Goal: Task Accomplishment & Management: Complete application form

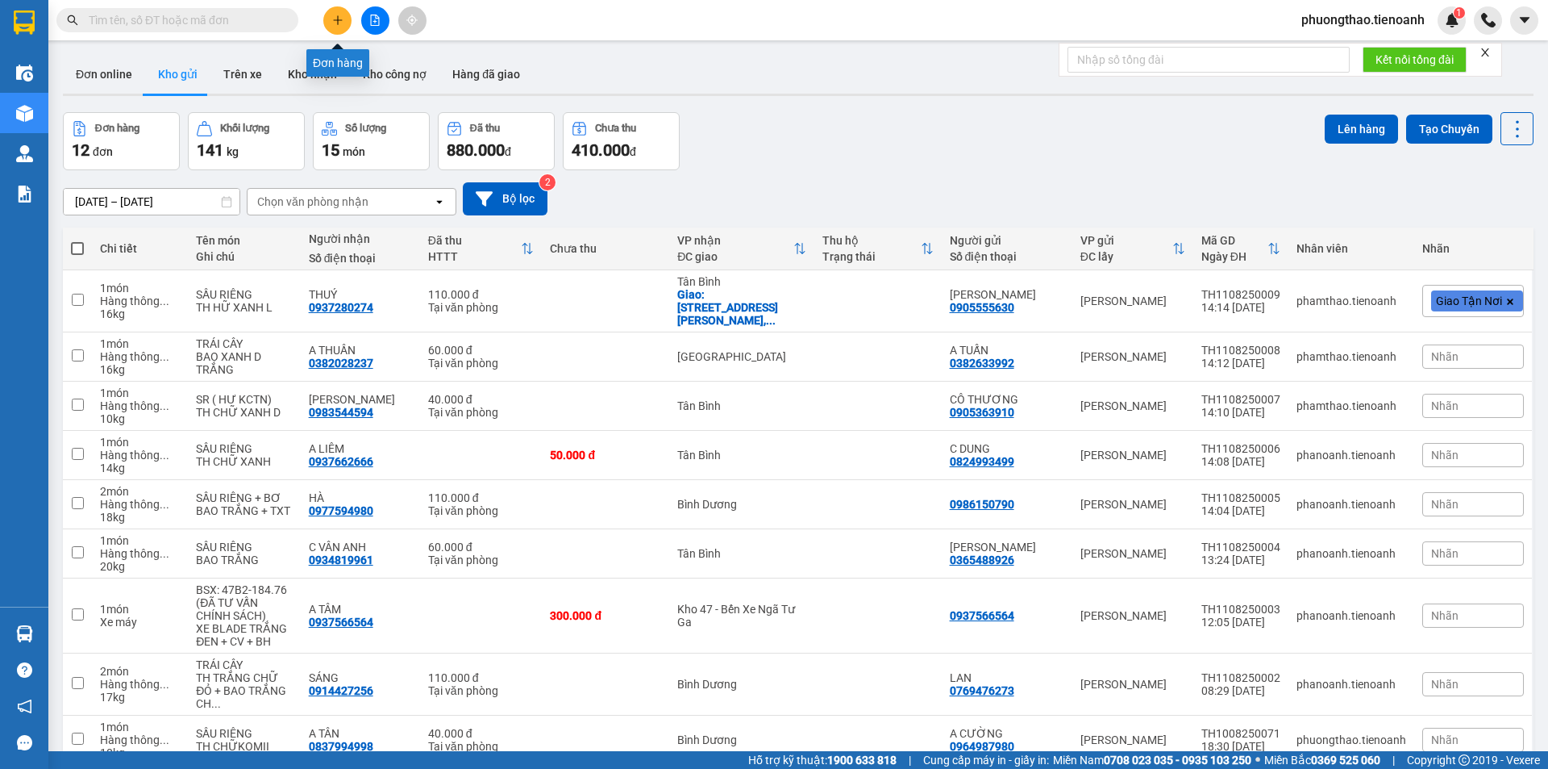
click at [340, 18] on icon "plus" at bounding box center [337, 20] width 11 height 11
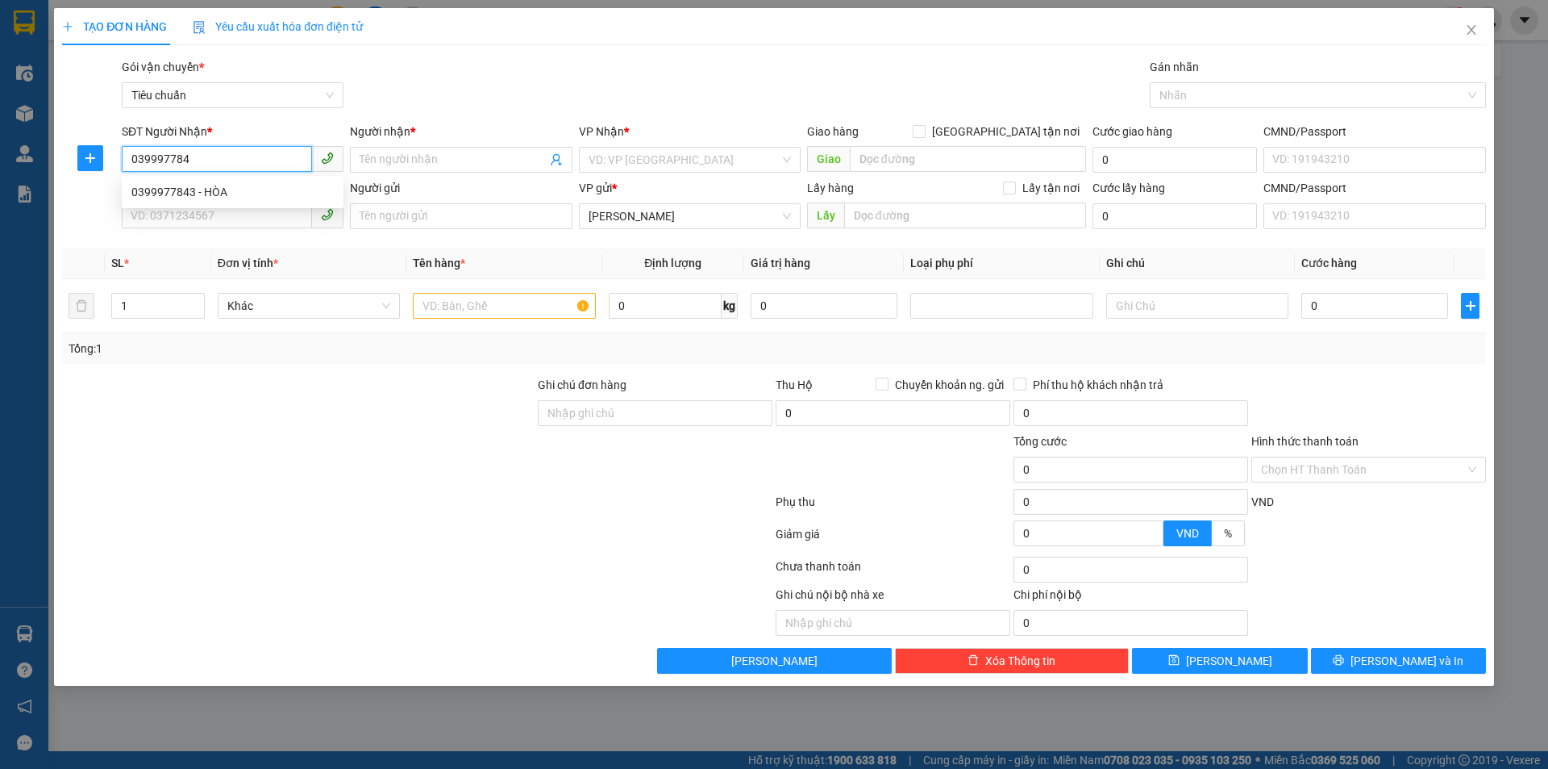
type input "0399977843"
click at [181, 196] on div "0399977843 - HÒA" at bounding box center [232, 192] width 202 height 18
type input "HÒA"
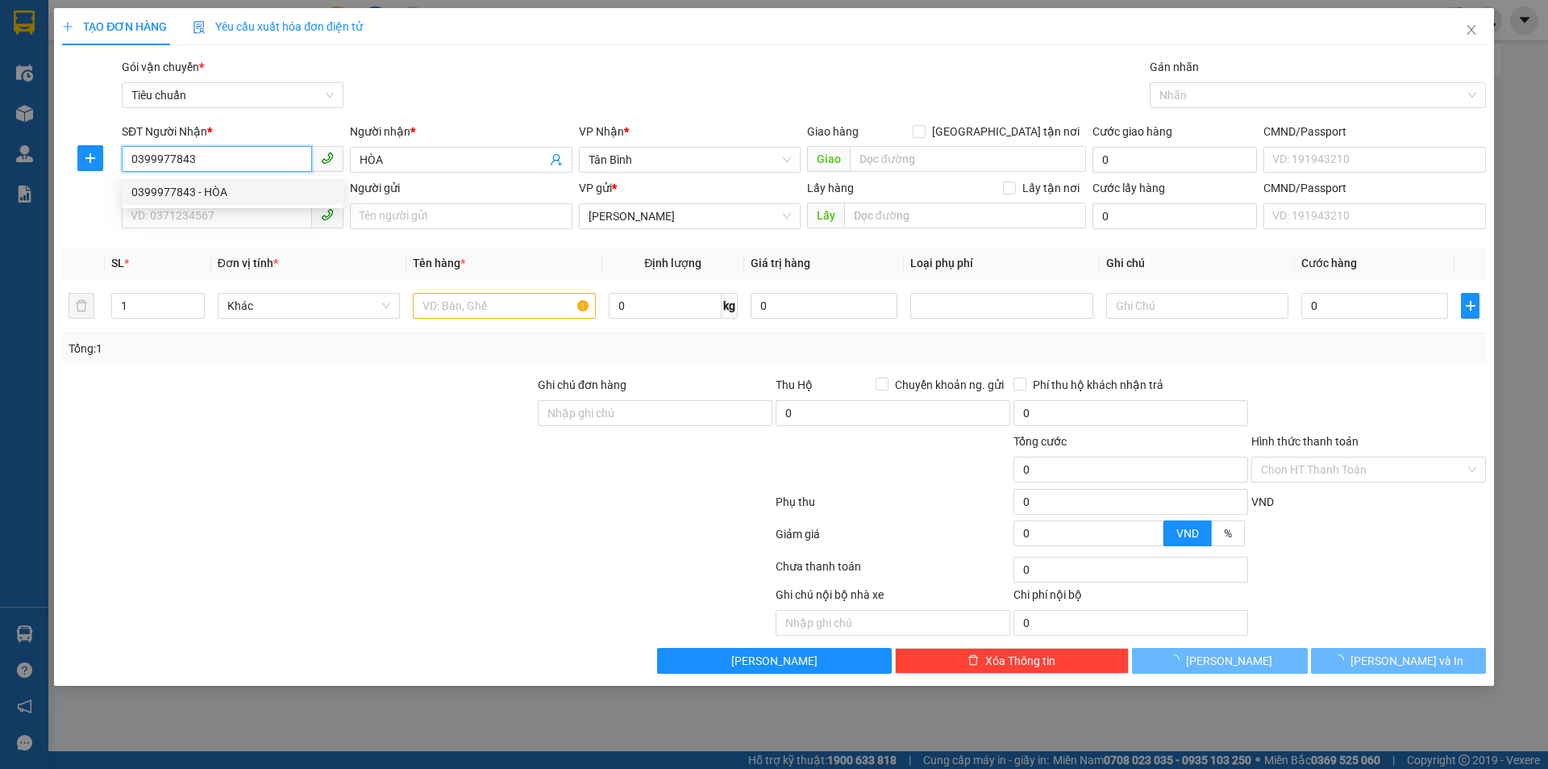
type input "100.000"
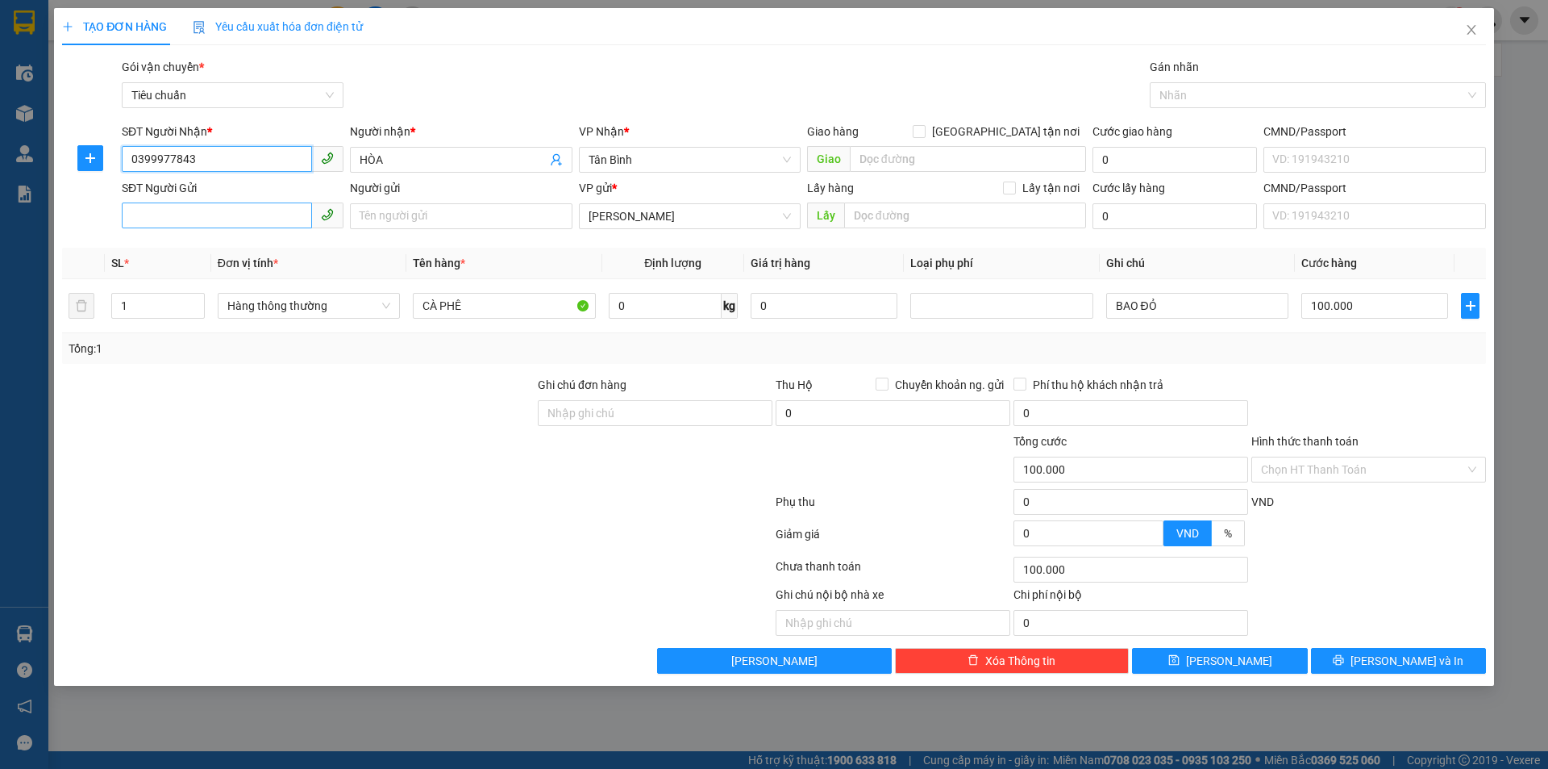
type input "0399977843"
click at [240, 211] on input "SĐT Người Gửi" at bounding box center [217, 215] width 190 height 26
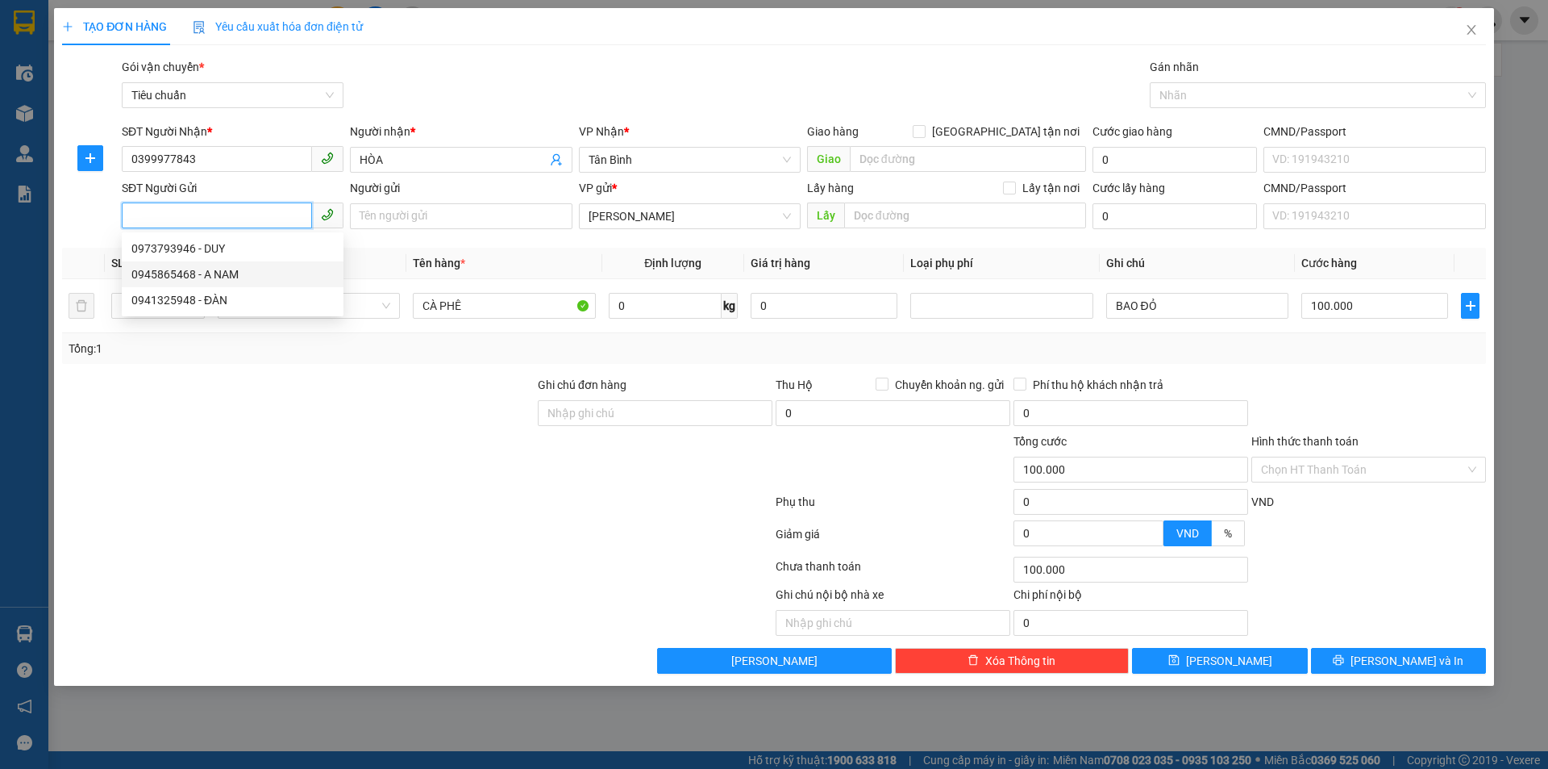
click at [244, 268] on div "0945865468 - A NAM" at bounding box center [232, 274] width 202 height 18
type input "0945865468"
type input "A NAM"
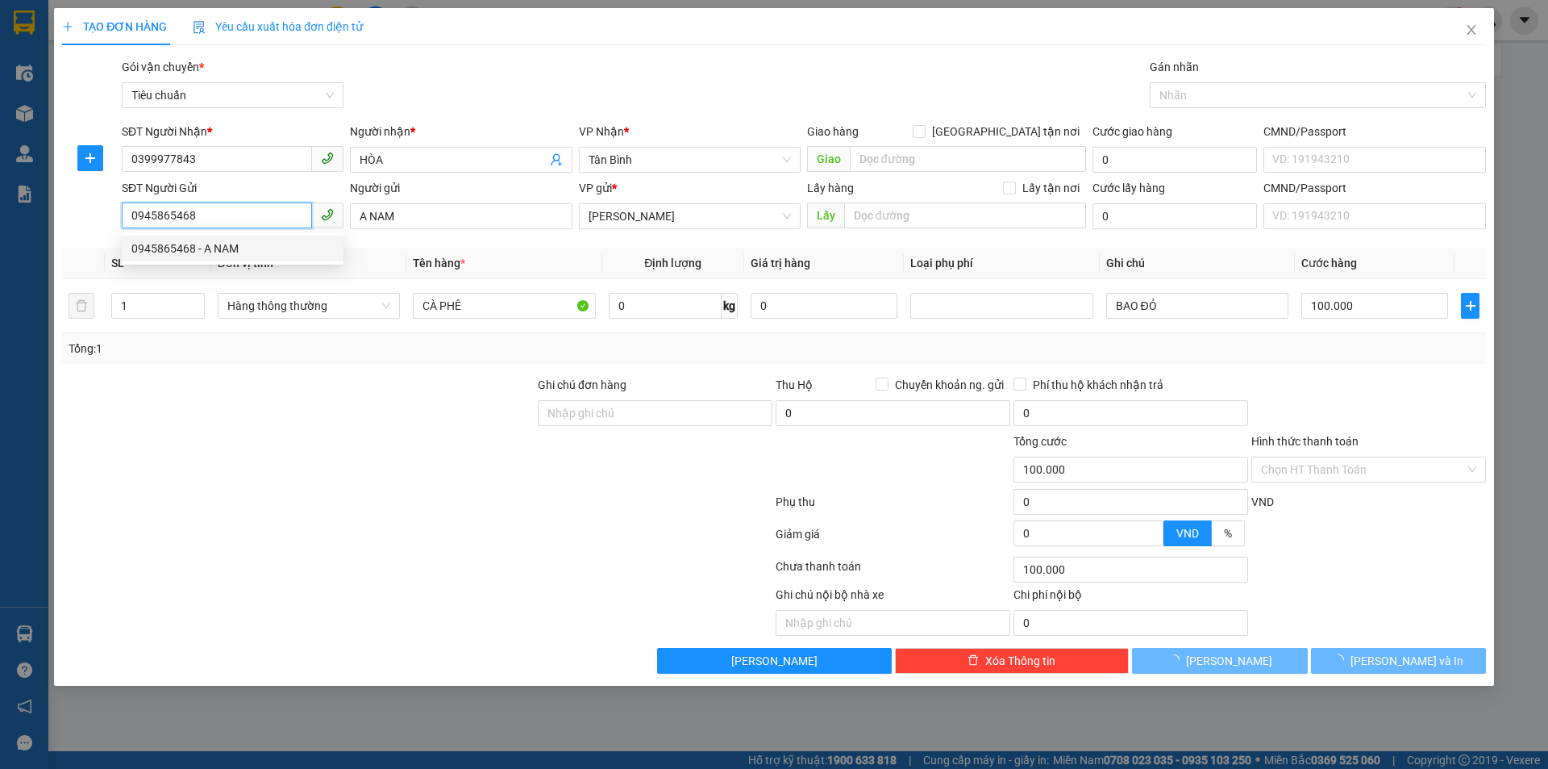
type input "60.000"
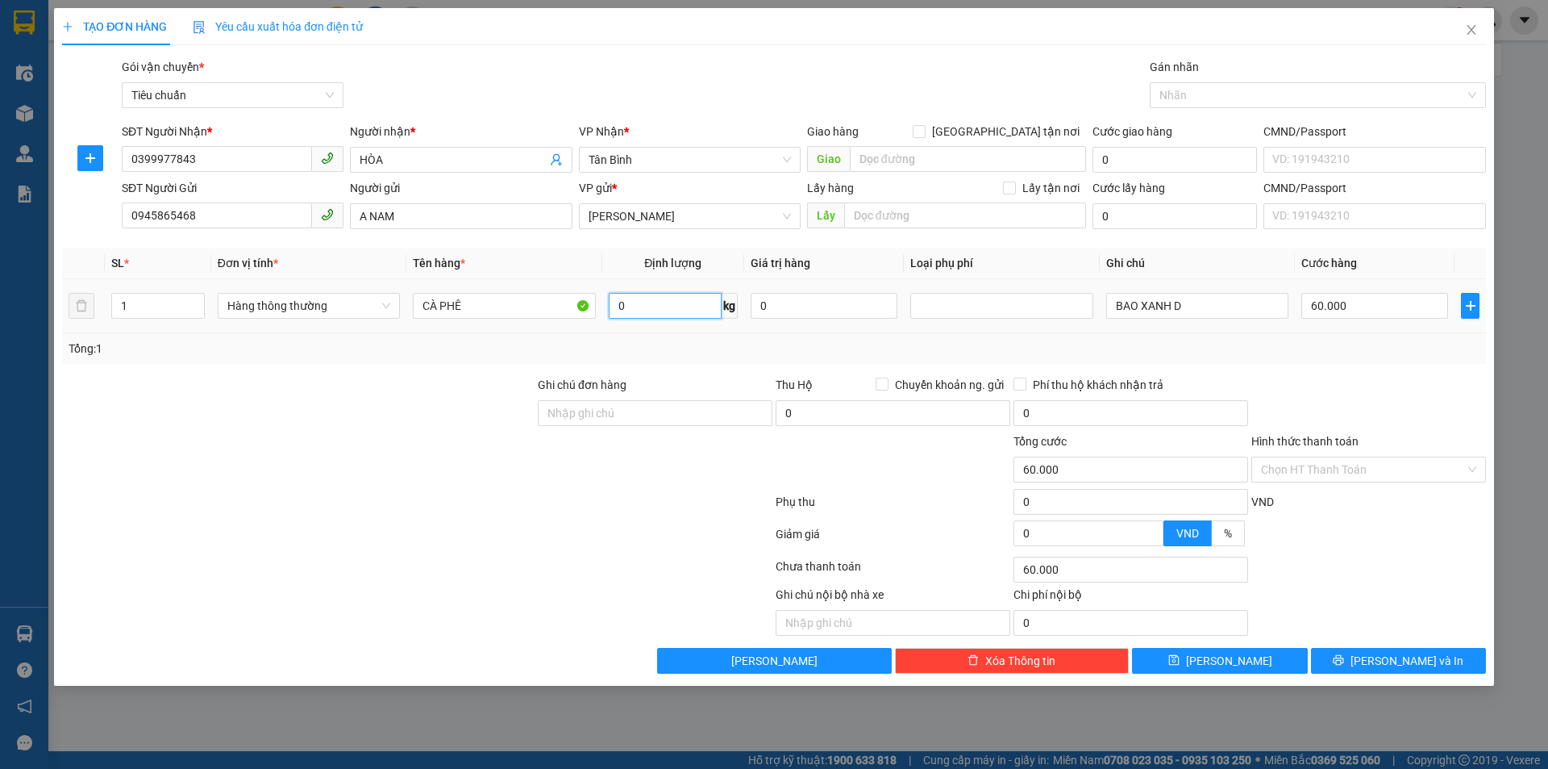
click at [639, 312] on input "0" at bounding box center [665, 306] width 113 height 26
type input "60"
click at [1122, 344] on div "Tổng: 1" at bounding box center [774, 349] width 1411 height 18
type input "100.000"
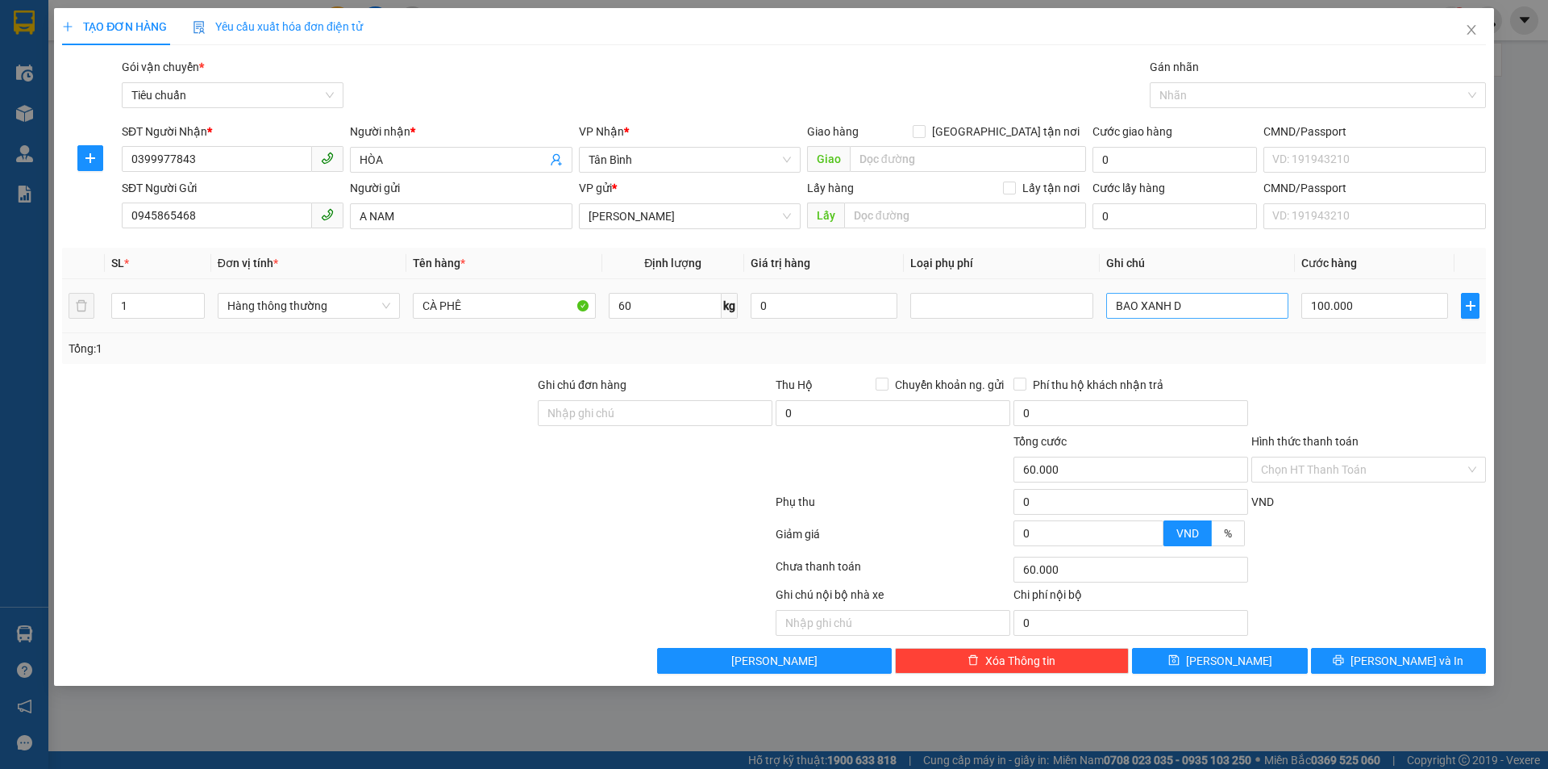
type input "100.000"
drag, startPoint x: 1199, startPoint y: 304, endPoint x: 1144, endPoint y: 290, distance: 57.5
click at [1144, 290] on div "Transit Pickup Surcharge Ids Transit Deliver Surcharge Ids Transit Deliver Surc…" at bounding box center [774, 365] width 1424 height 615
type input "BAO ĐỎ"
click at [1312, 465] on input "Hình thức thanh toán" at bounding box center [1363, 469] width 204 height 24
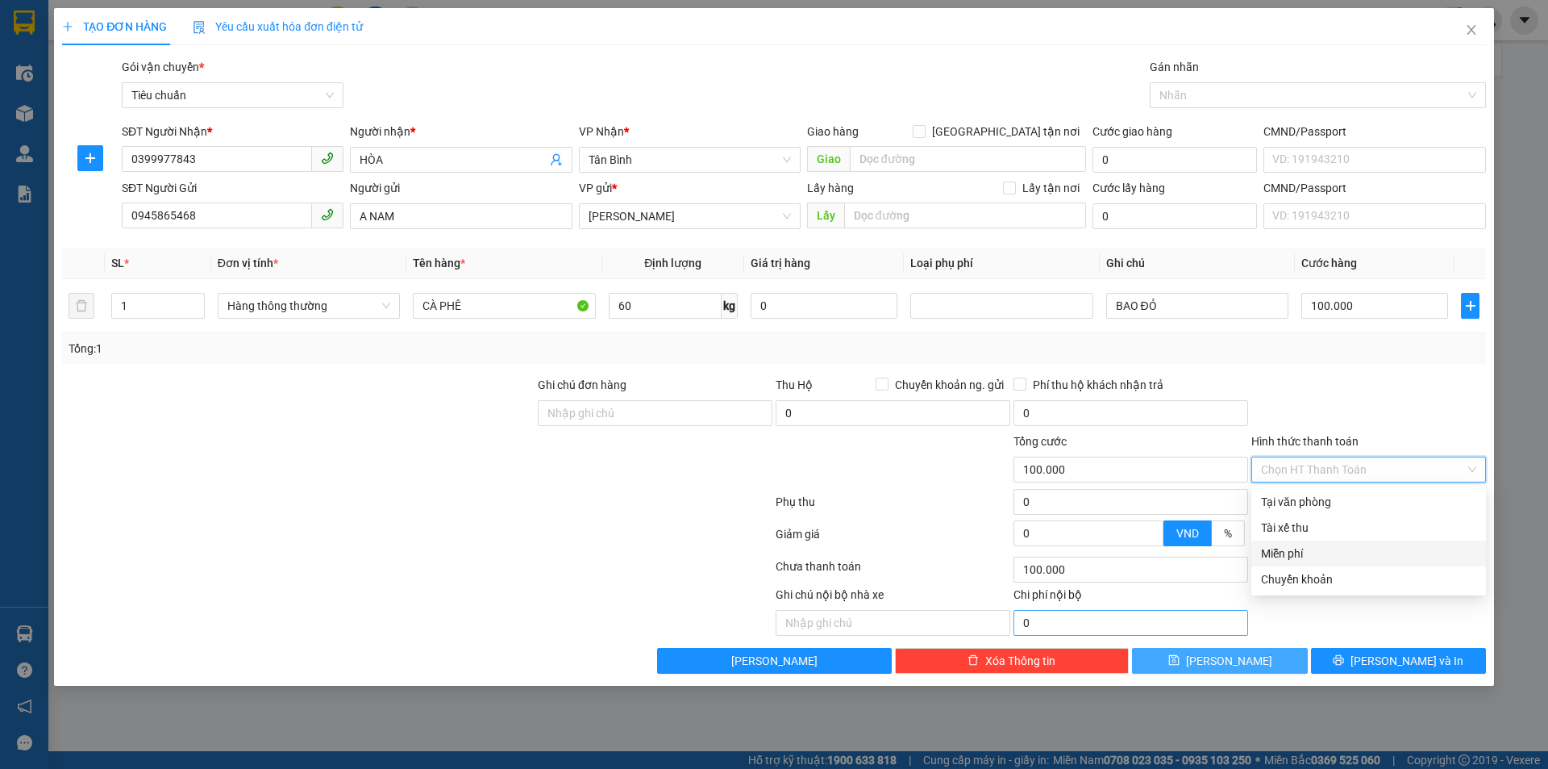
drag, startPoint x: 1215, startPoint y: 651, endPoint x: 1196, endPoint y: 615, distance: 41.1
click at [1211, 649] on button "[PERSON_NAME]" at bounding box center [1219, 661] width 175 height 26
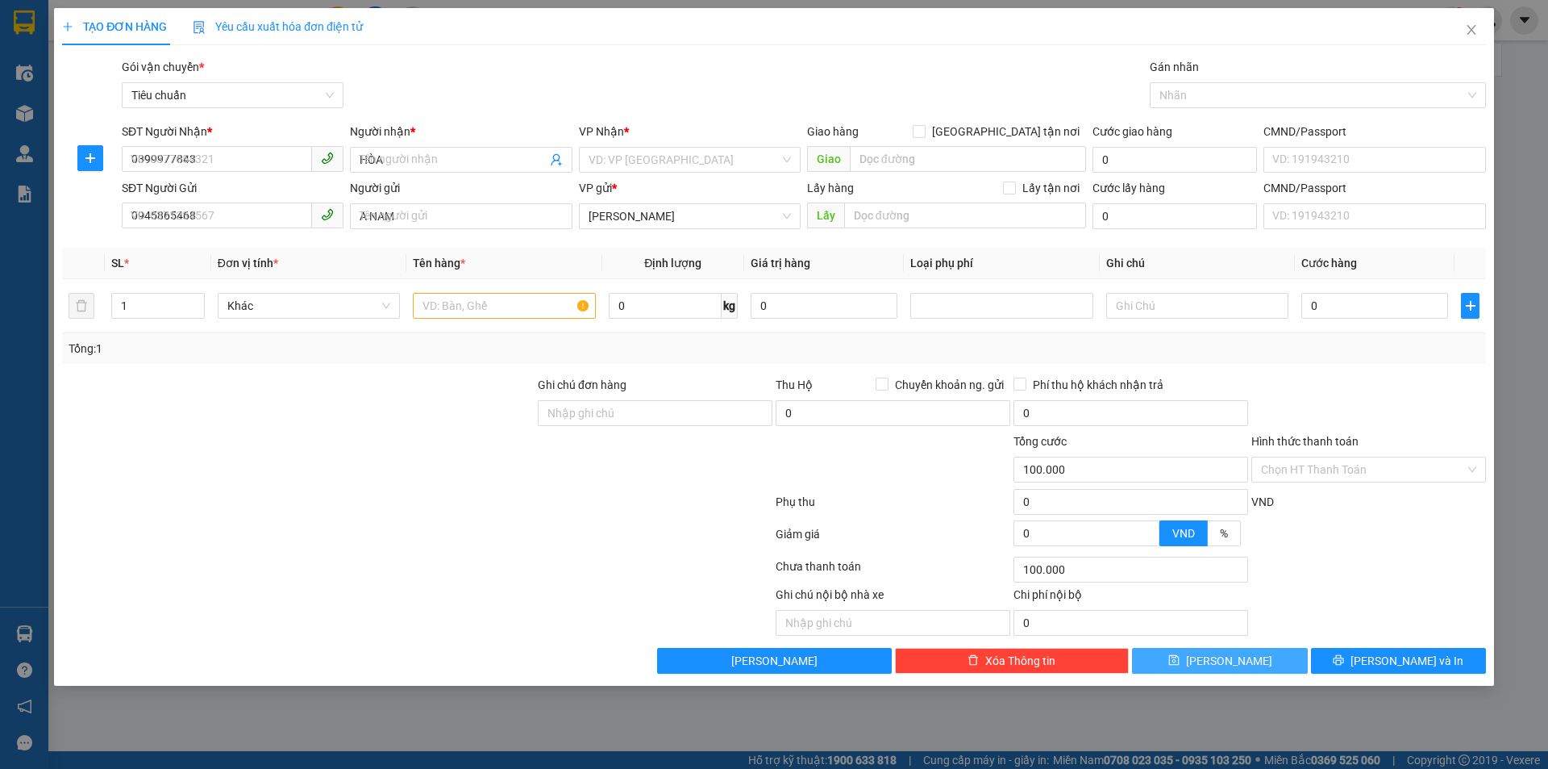
type input "0"
click at [221, 156] on input "SĐT Người Nhận *" at bounding box center [217, 159] width 190 height 26
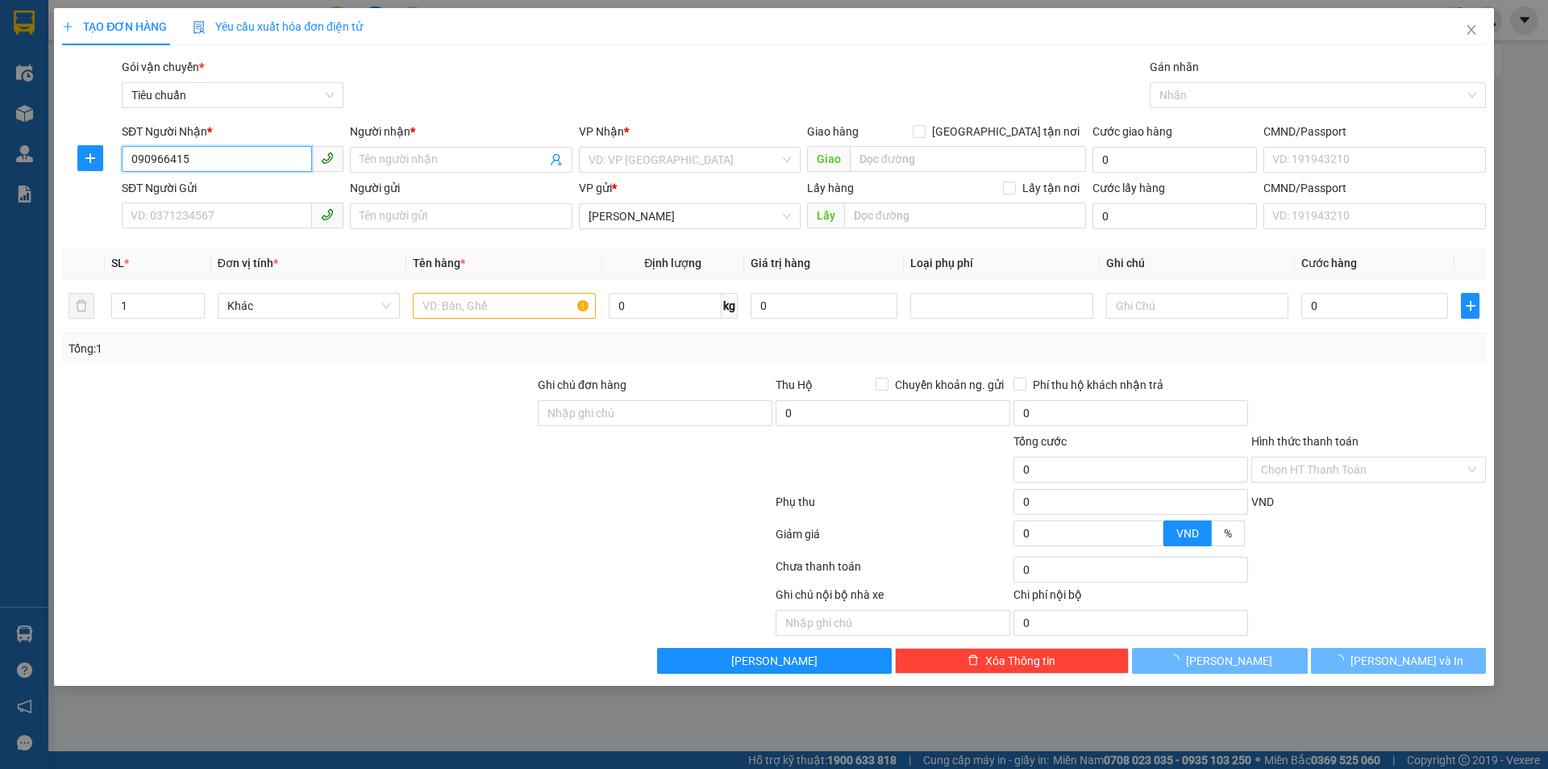
type input "0909664151"
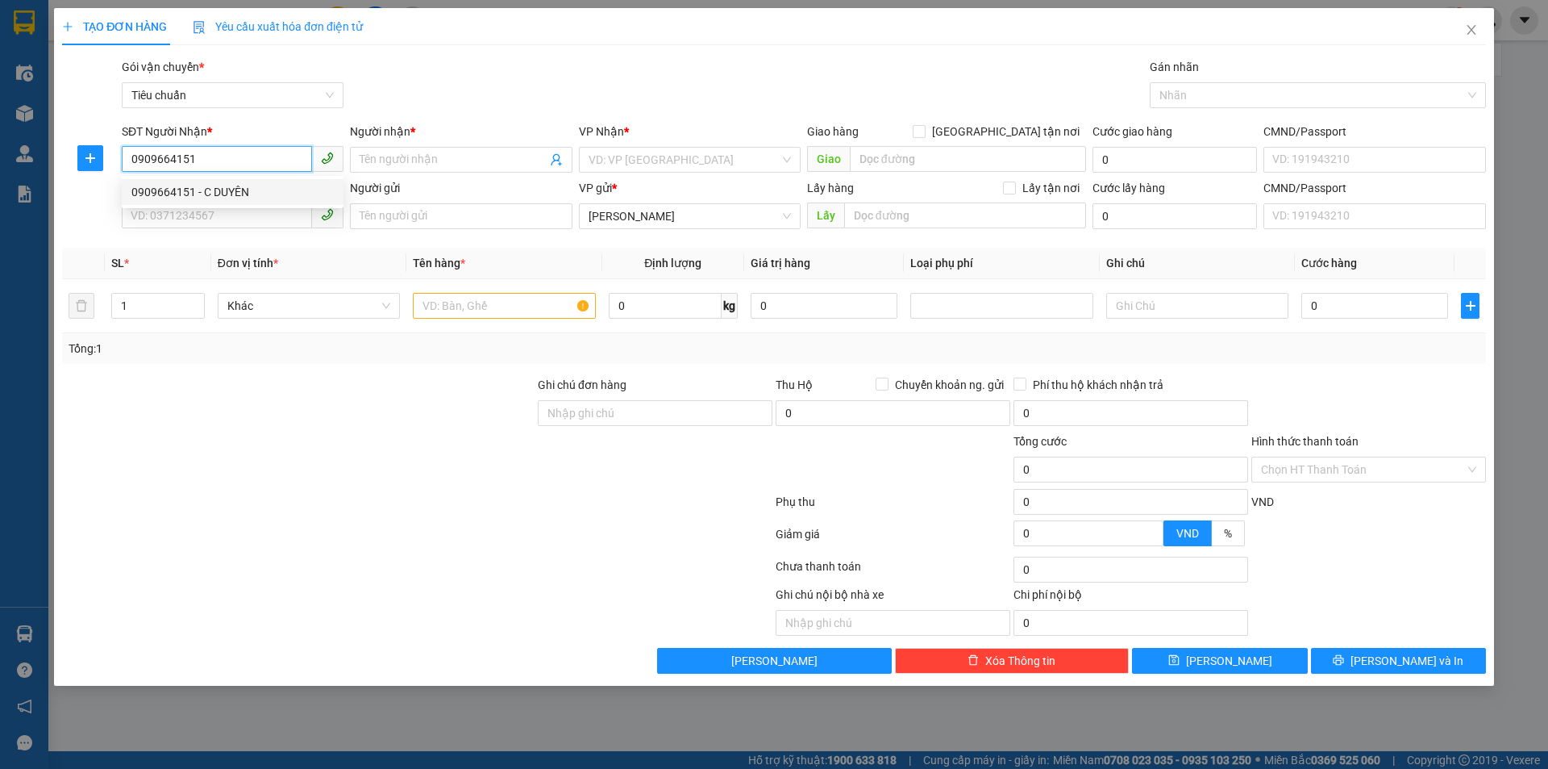
click at [237, 183] on div "0909664151 - C DUYÊN" at bounding box center [232, 192] width 202 height 18
type input "C DUYÊN"
type input "079178012524"
type input "60.000"
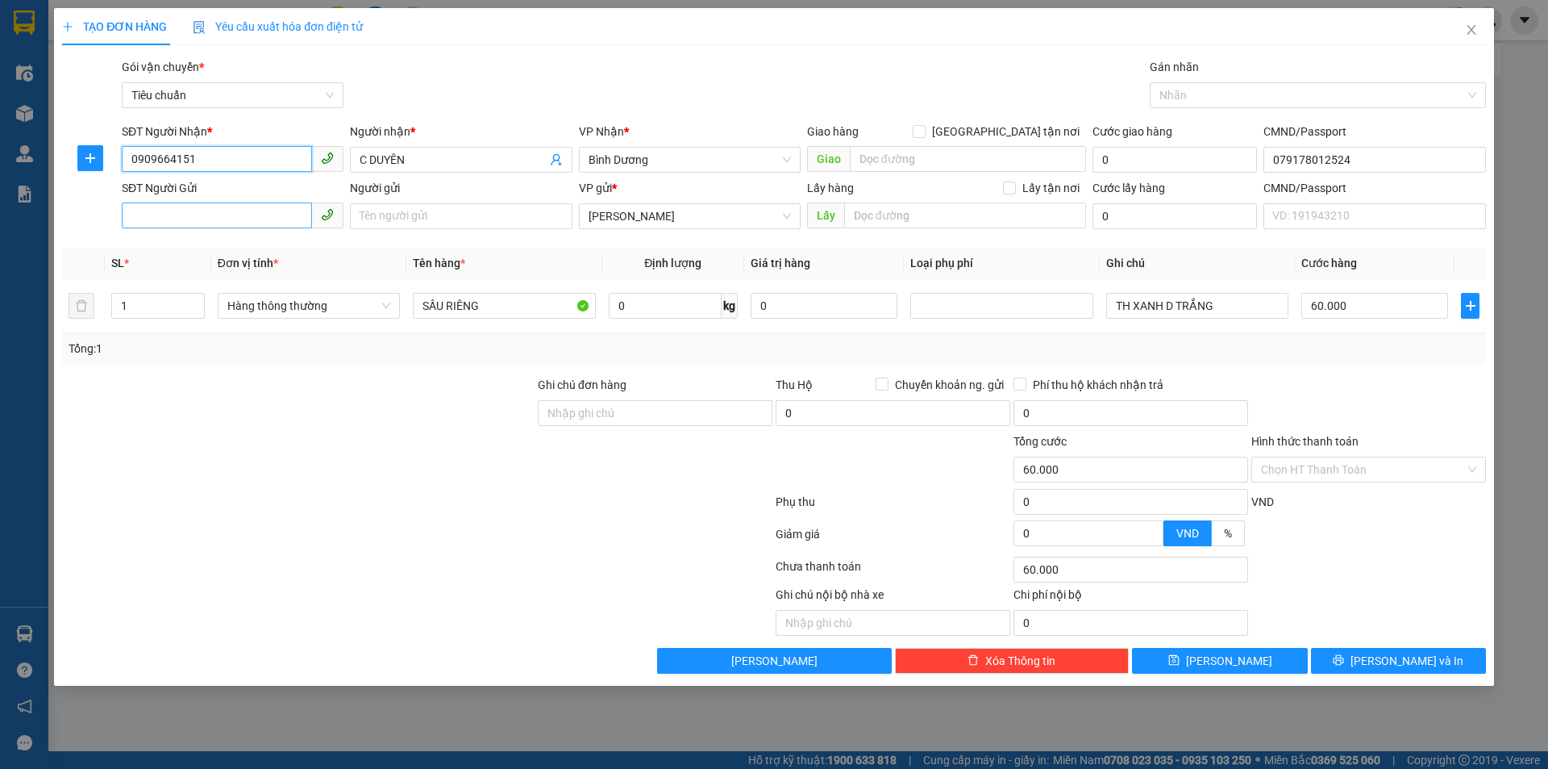
type input "0909664151"
click at [235, 222] on input "SĐT Người Gửi" at bounding box center [217, 215] width 190 height 26
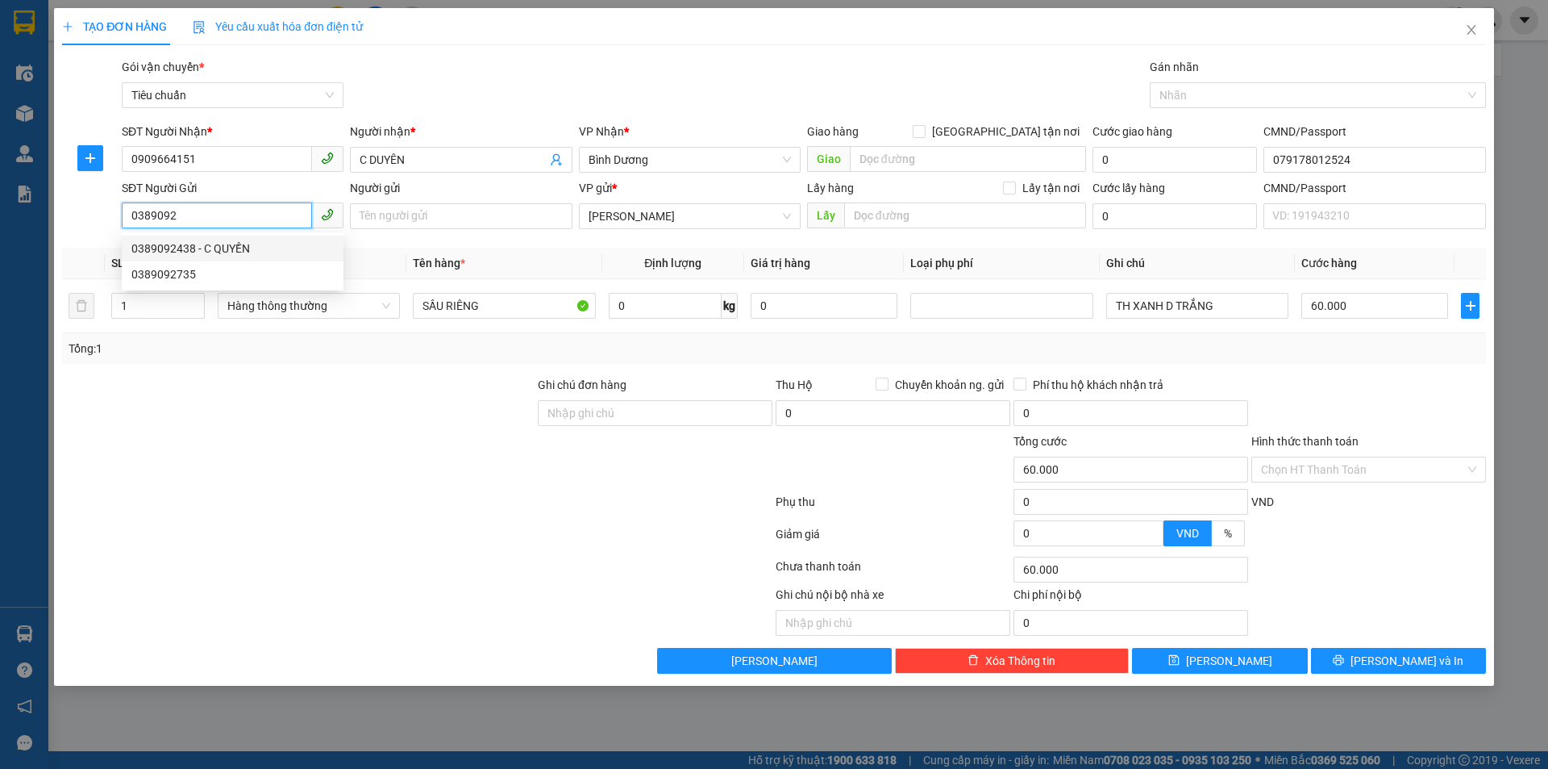
click at [247, 248] on div "0389092438 - C QUYỀN" at bounding box center [232, 249] width 202 height 18
type input "0389092438"
type input "C QUYỀN"
type input "040052001899"
type input "0389092438"
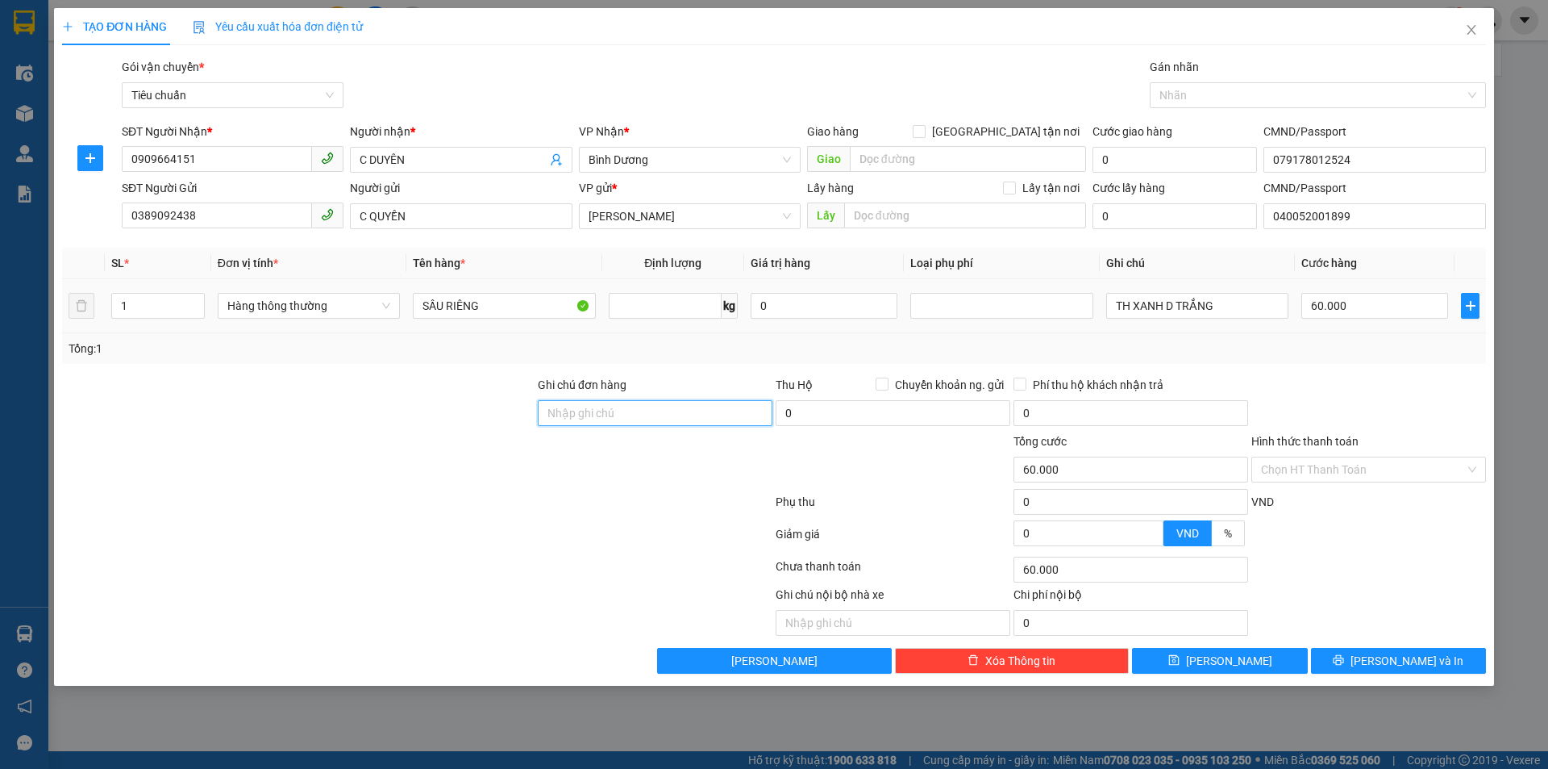
type input "0"
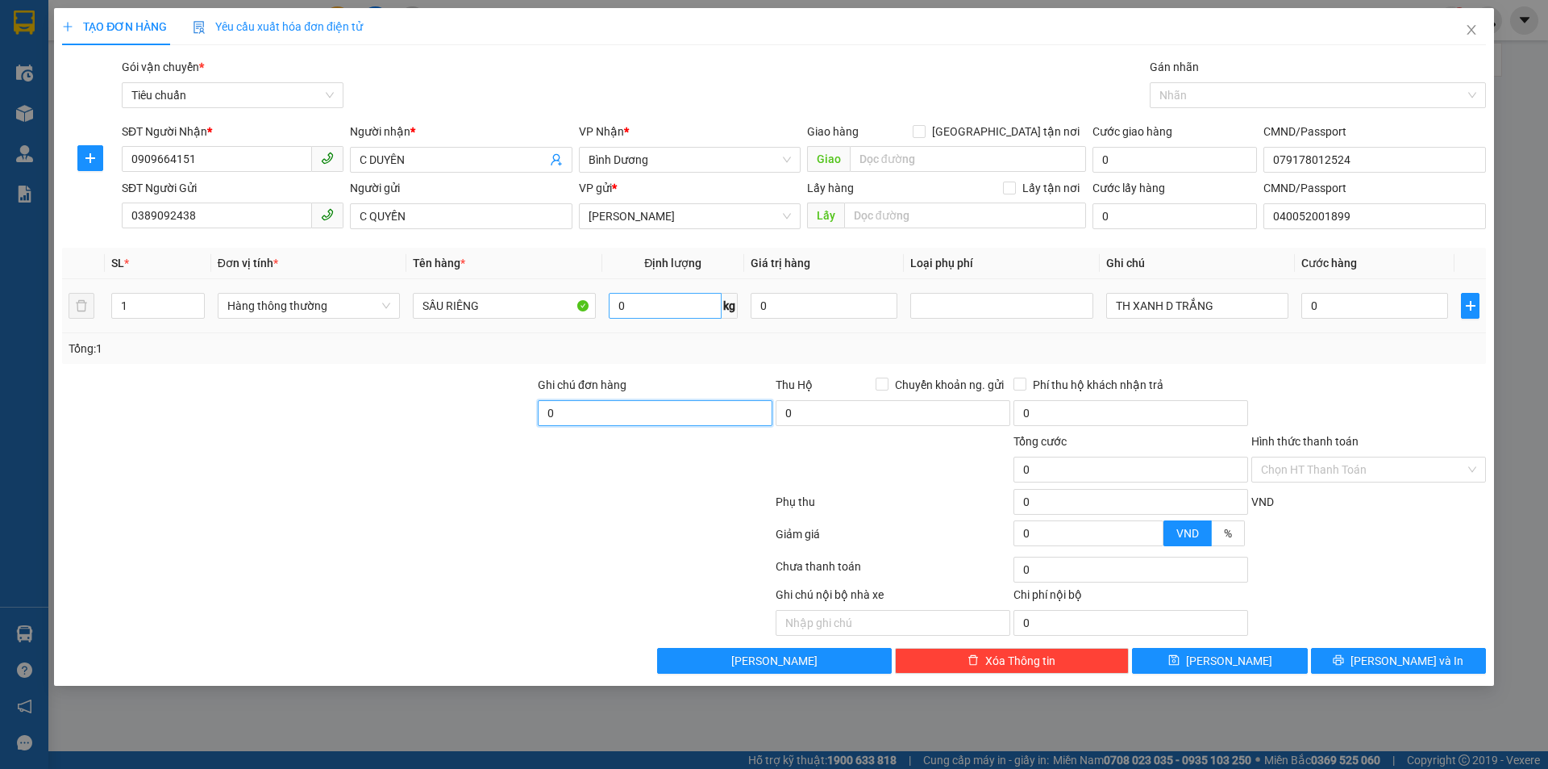
type input "0"
click at [667, 310] on input "0" at bounding box center [665, 306] width 113 height 26
type input "34"
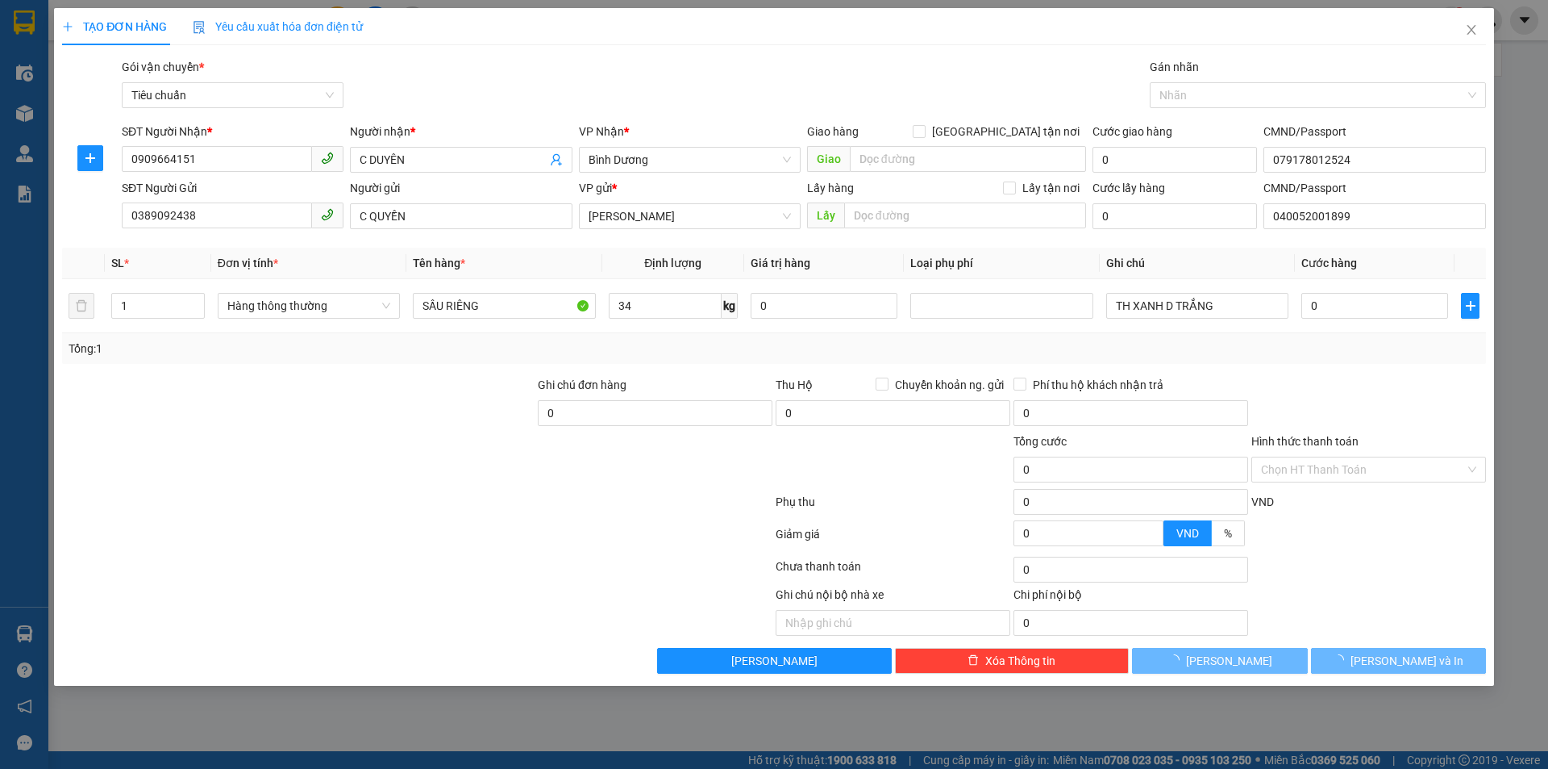
click at [716, 355] on div "Tổng: 1" at bounding box center [774, 349] width 1411 height 18
type input "70.000"
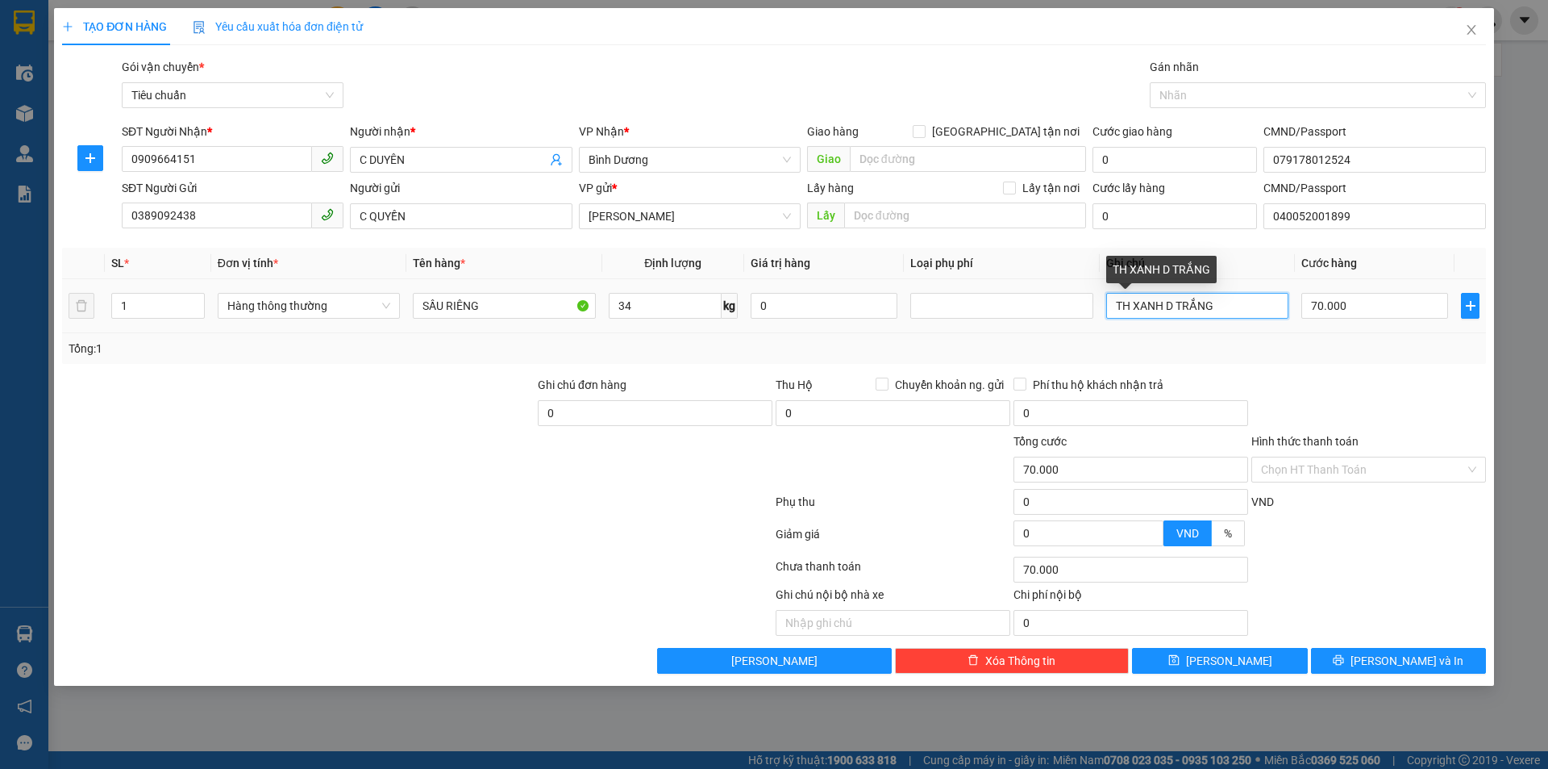
drag, startPoint x: 1232, startPoint y: 304, endPoint x: 1090, endPoint y: 290, distance: 141.8
click at [1090, 292] on tr "1 Hàng thông thường SẦU RIÊNG 34 kg 0 TH XANH D TRẮNG 70.000" at bounding box center [774, 306] width 1424 height 54
drag, startPoint x: 137, startPoint y: 306, endPoint x: 114, endPoint y: 301, distance: 23.9
click at [114, 301] on input "1" at bounding box center [158, 306] width 92 height 24
type input "2"
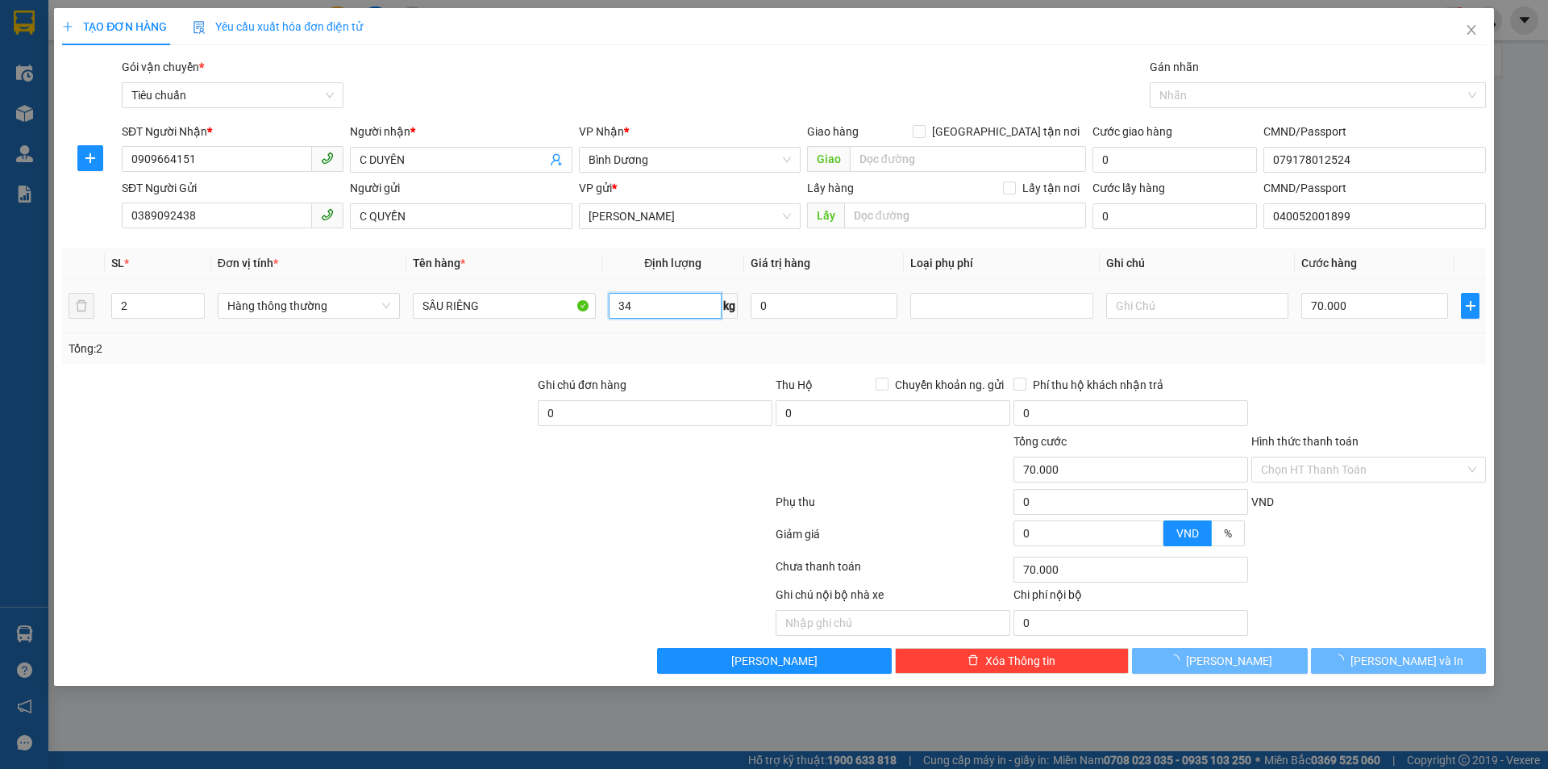
click at [663, 305] on input "34" at bounding box center [665, 306] width 113 height 26
click at [545, 308] on input "SẦU RIÊNG" at bounding box center [504, 306] width 182 height 26
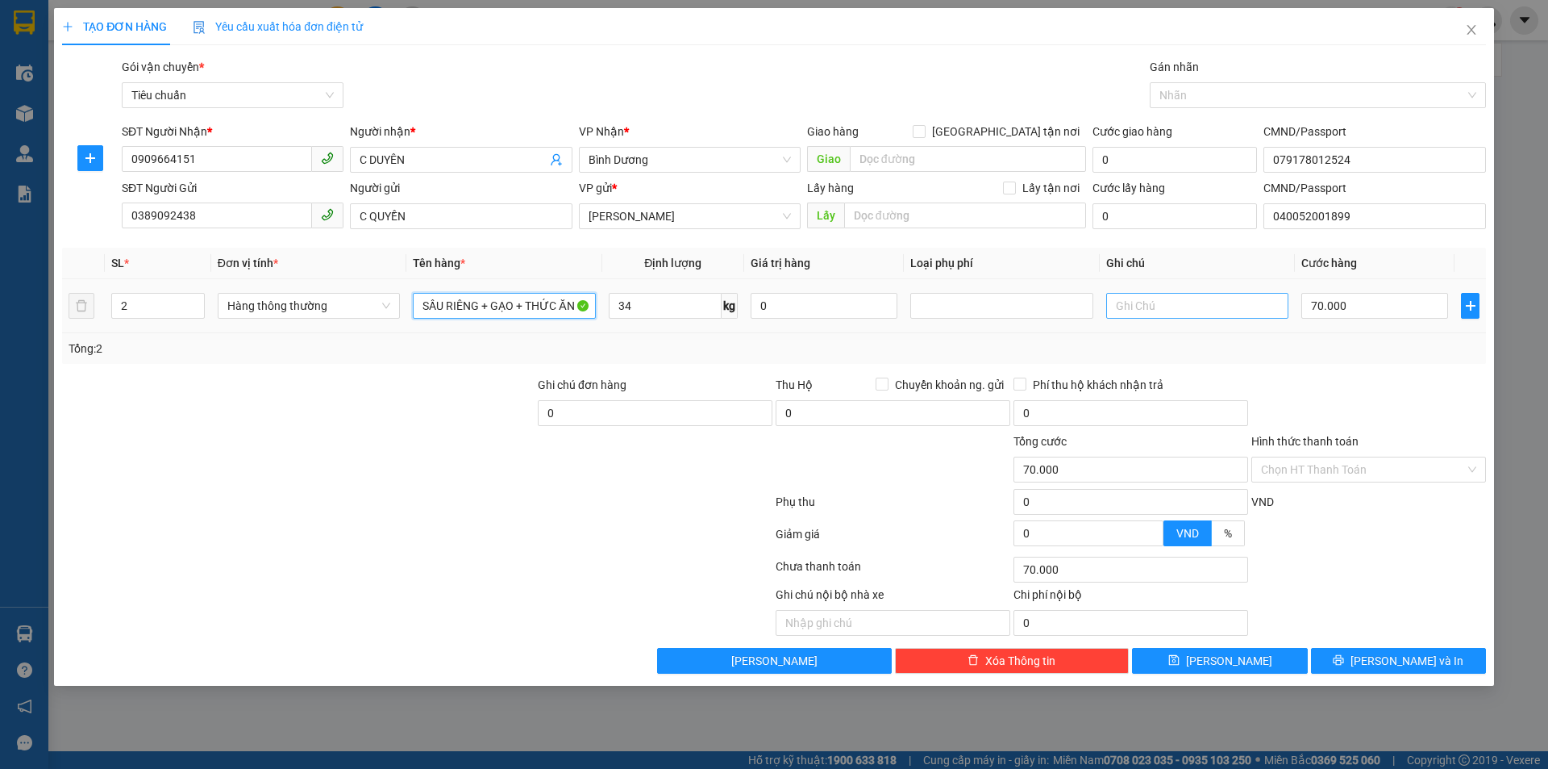
type input "SẦU RIÊNG + GẠO + THỨC ĂN"
click at [1134, 311] on input "text" at bounding box center [1198, 306] width 182 height 26
type input "BAO TRẮNG CHỮ XANH + THÙNG CHỮ XANHD"
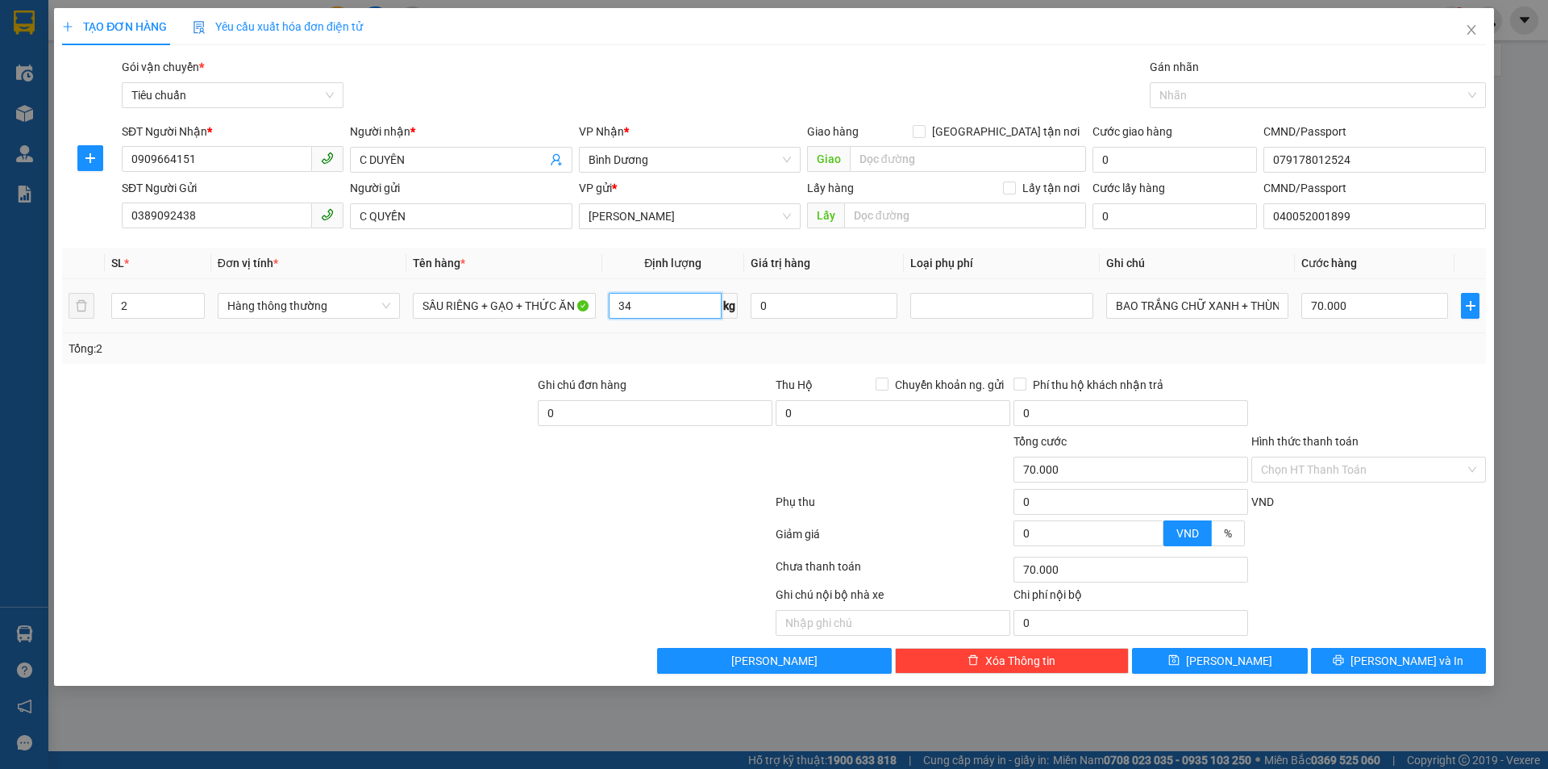
click at [651, 302] on input "34" at bounding box center [665, 306] width 113 height 26
type input "17"
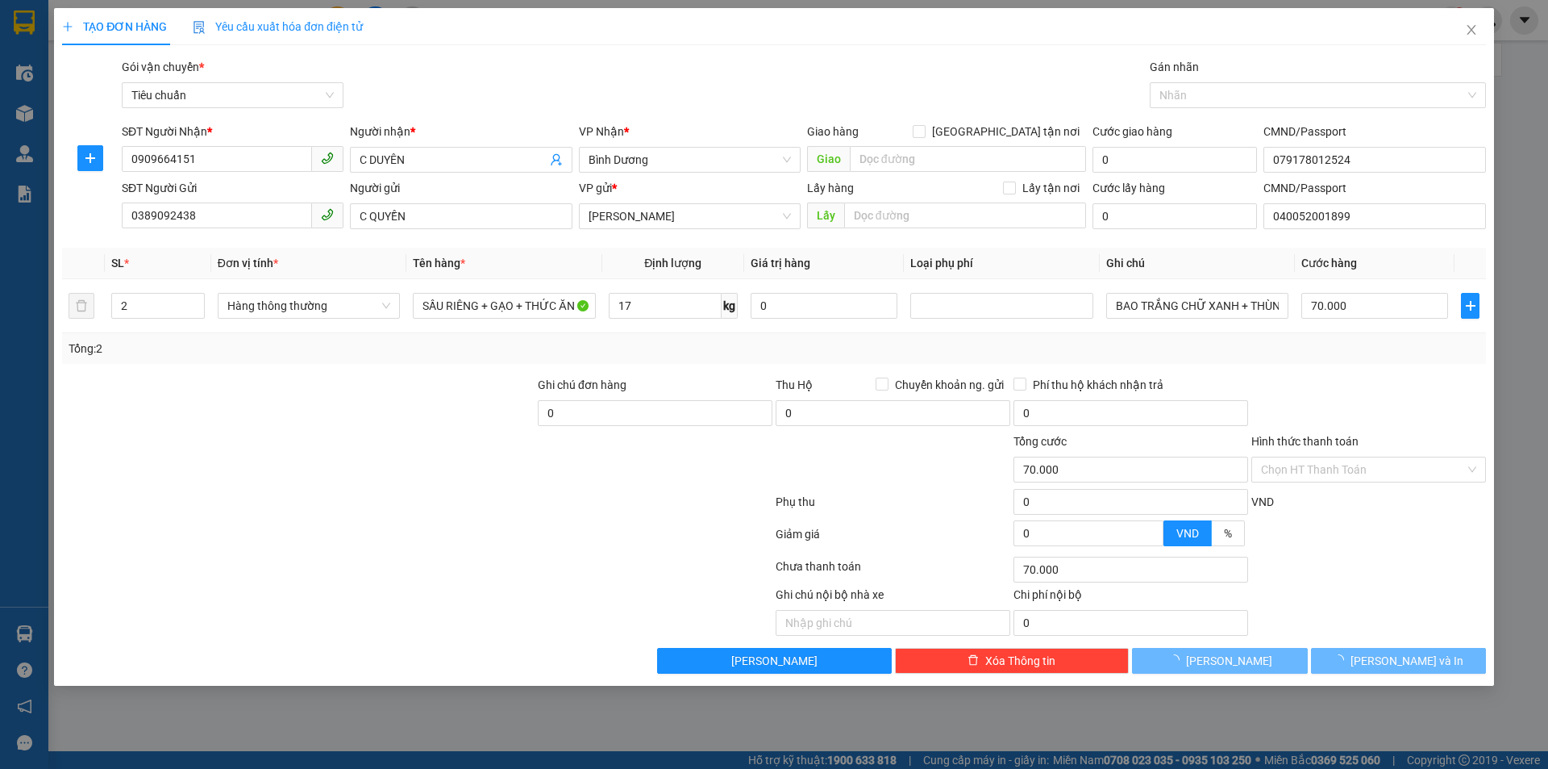
click at [669, 356] on div "Tổng: 2" at bounding box center [774, 349] width 1411 height 18
type input "55.000"
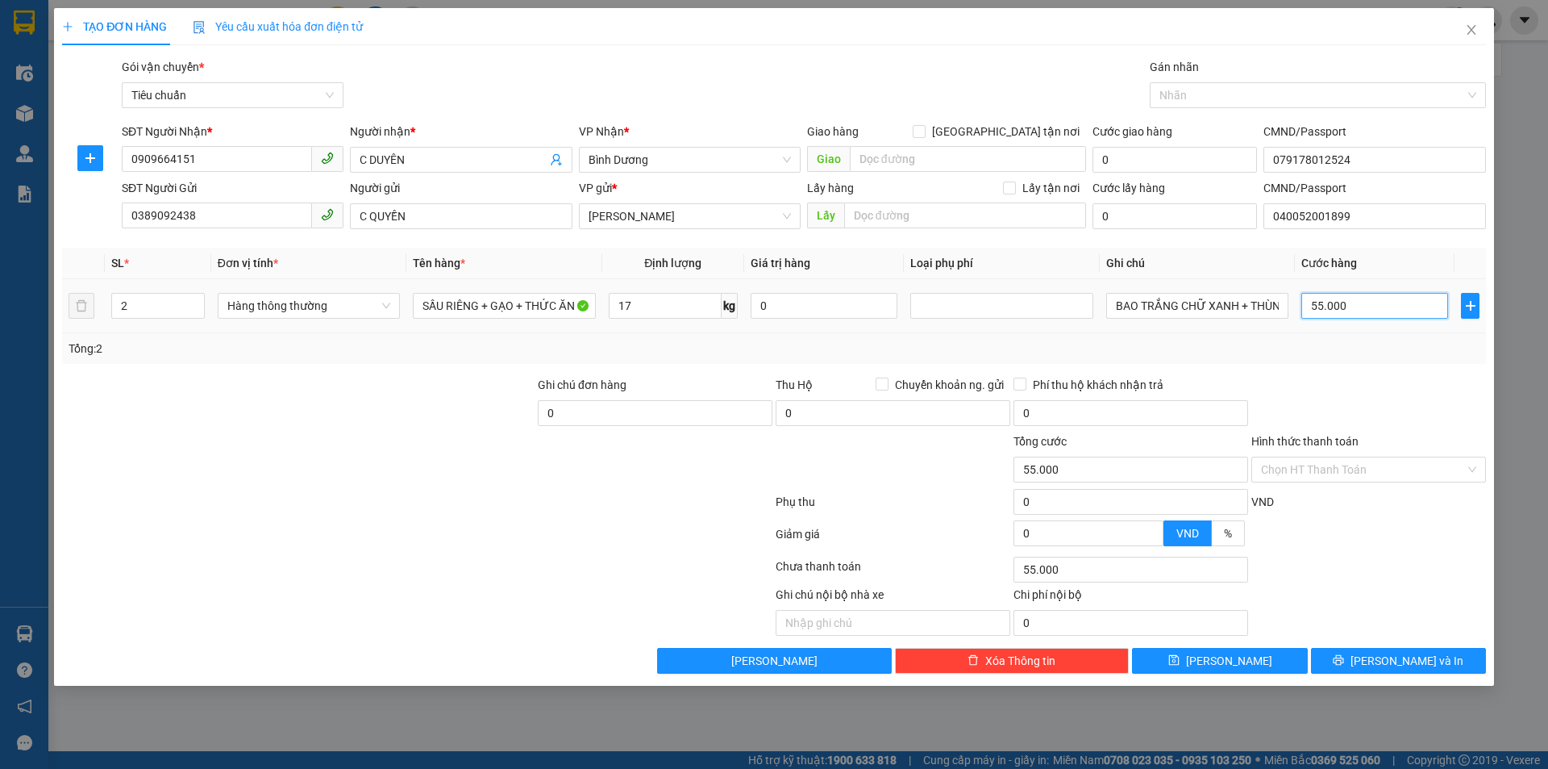
click at [1386, 306] on input "55.000" at bounding box center [1375, 306] width 147 height 26
type input "1"
type input "11"
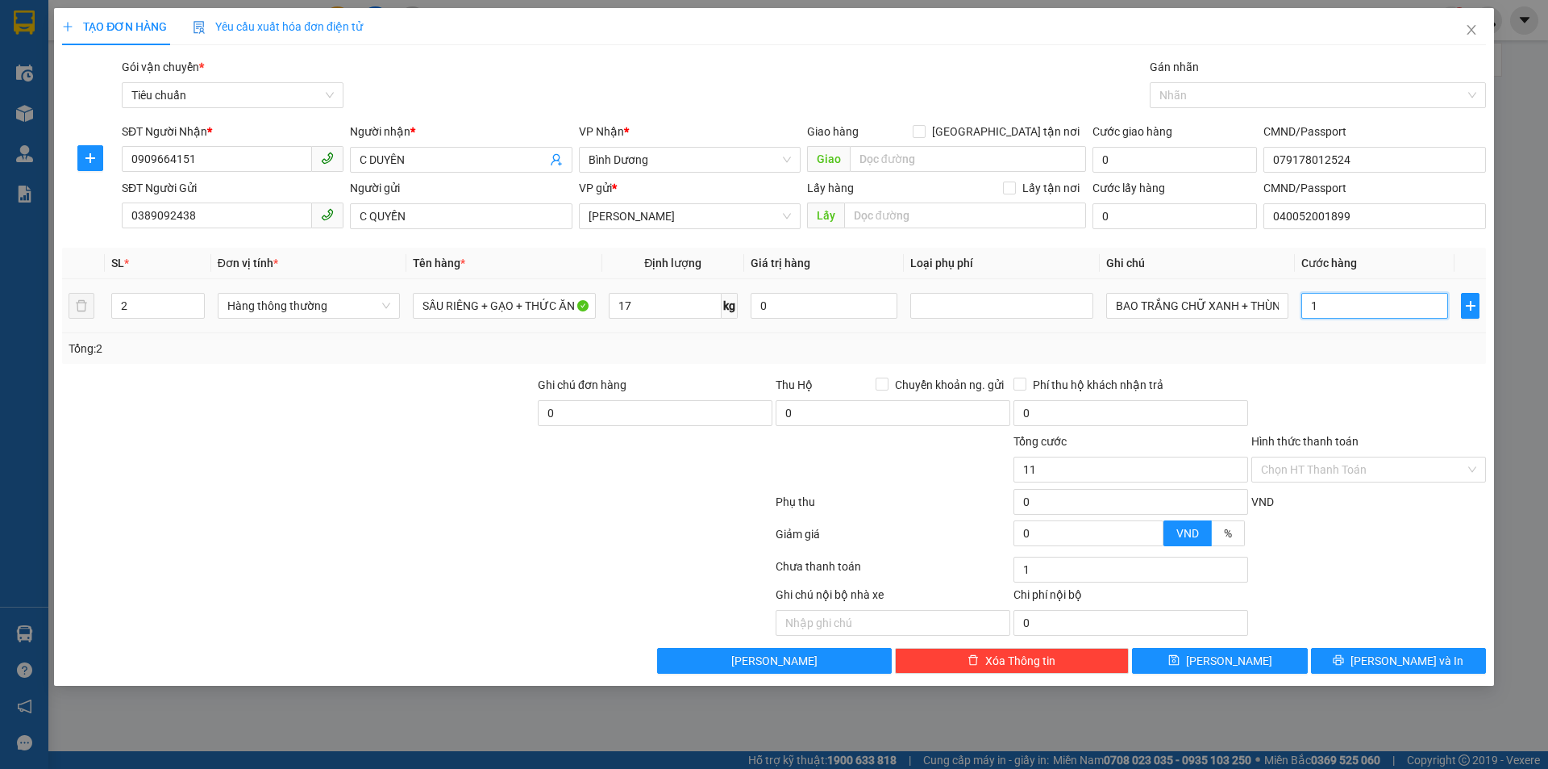
type input "11"
type input "110"
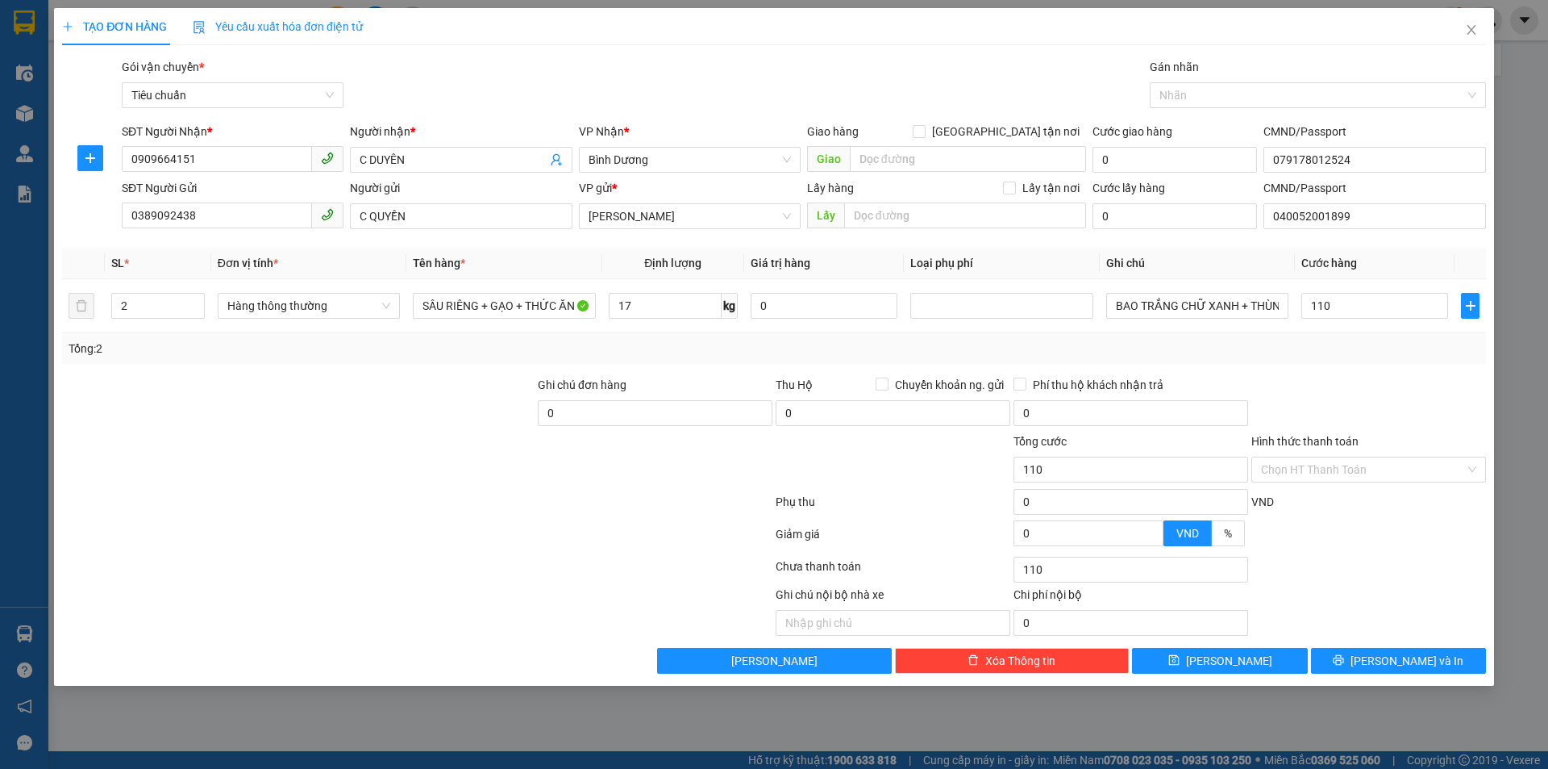
type input "110.000"
click at [1396, 370] on div "Transit Pickup Surcharge Ids Transit Deliver Surcharge Ids Transit Deliver Surc…" at bounding box center [774, 365] width 1424 height 615
click at [1418, 477] on input "Hình thức thanh toán" at bounding box center [1363, 469] width 204 height 24
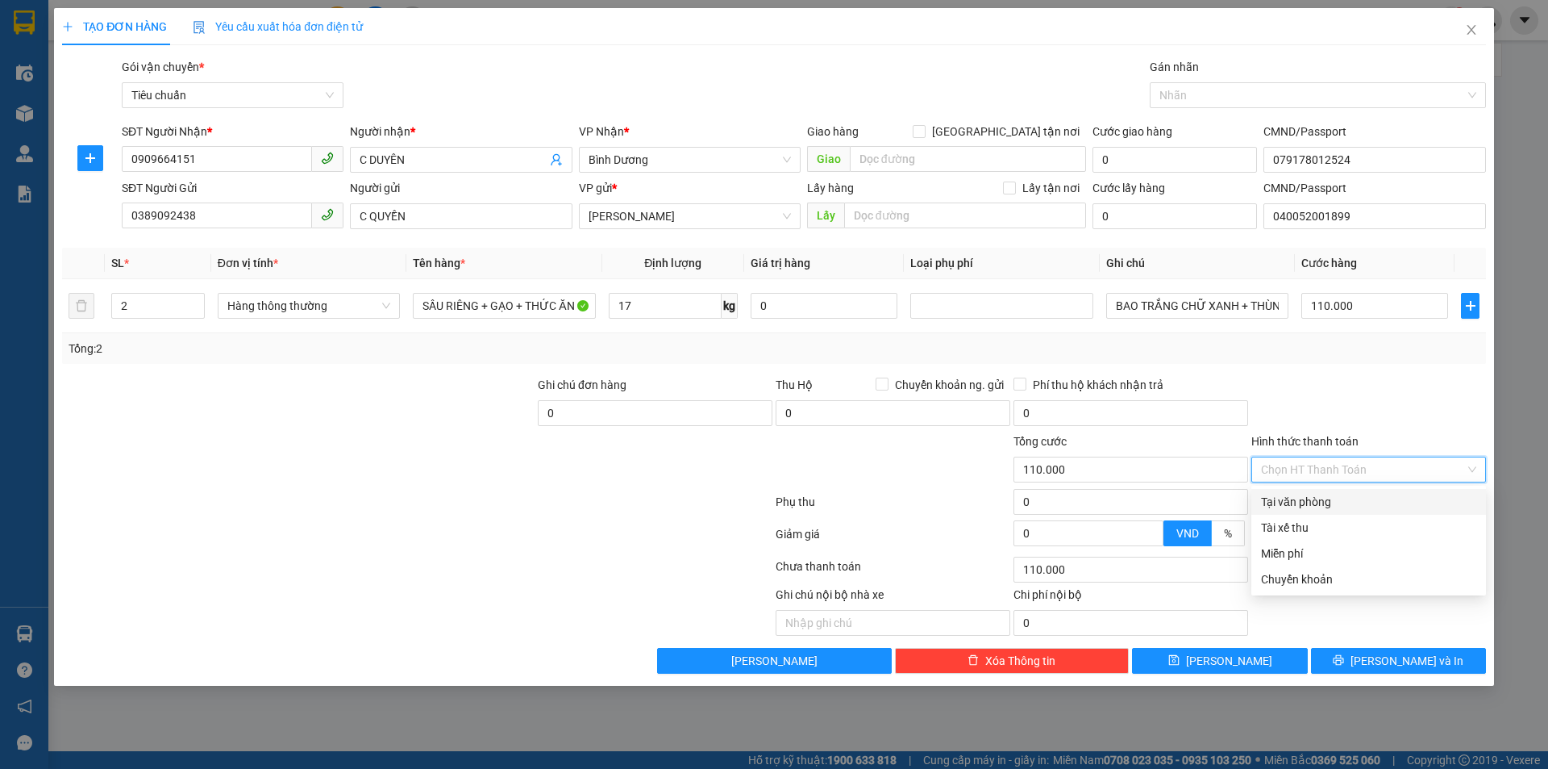
click at [1384, 497] on div "Tại văn phòng" at bounding box center [1368, 502] width 215 height 18
click at [1379, 461] on input "Hình thức thanh toán" at bounding box center [1363, 469] width 204 height 24
click at [1346, 504] on div "Tại văn phòng" at bounding box center [1368, 502] width 215 height 18
type input "0"
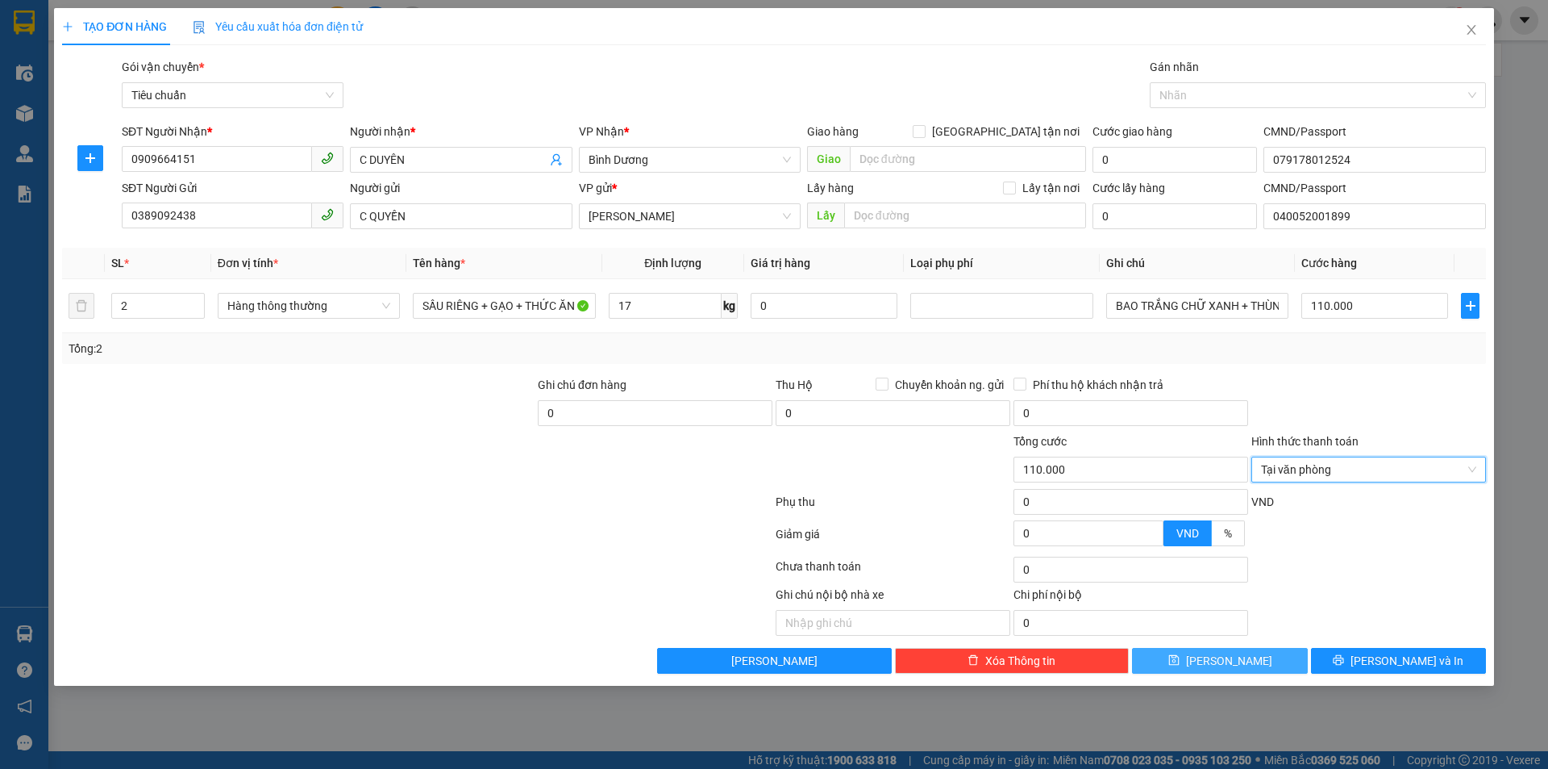
click at [1256, 664] on button "[PERSON_NAME]" at bounding box center [1219, 661] width 175 height 26
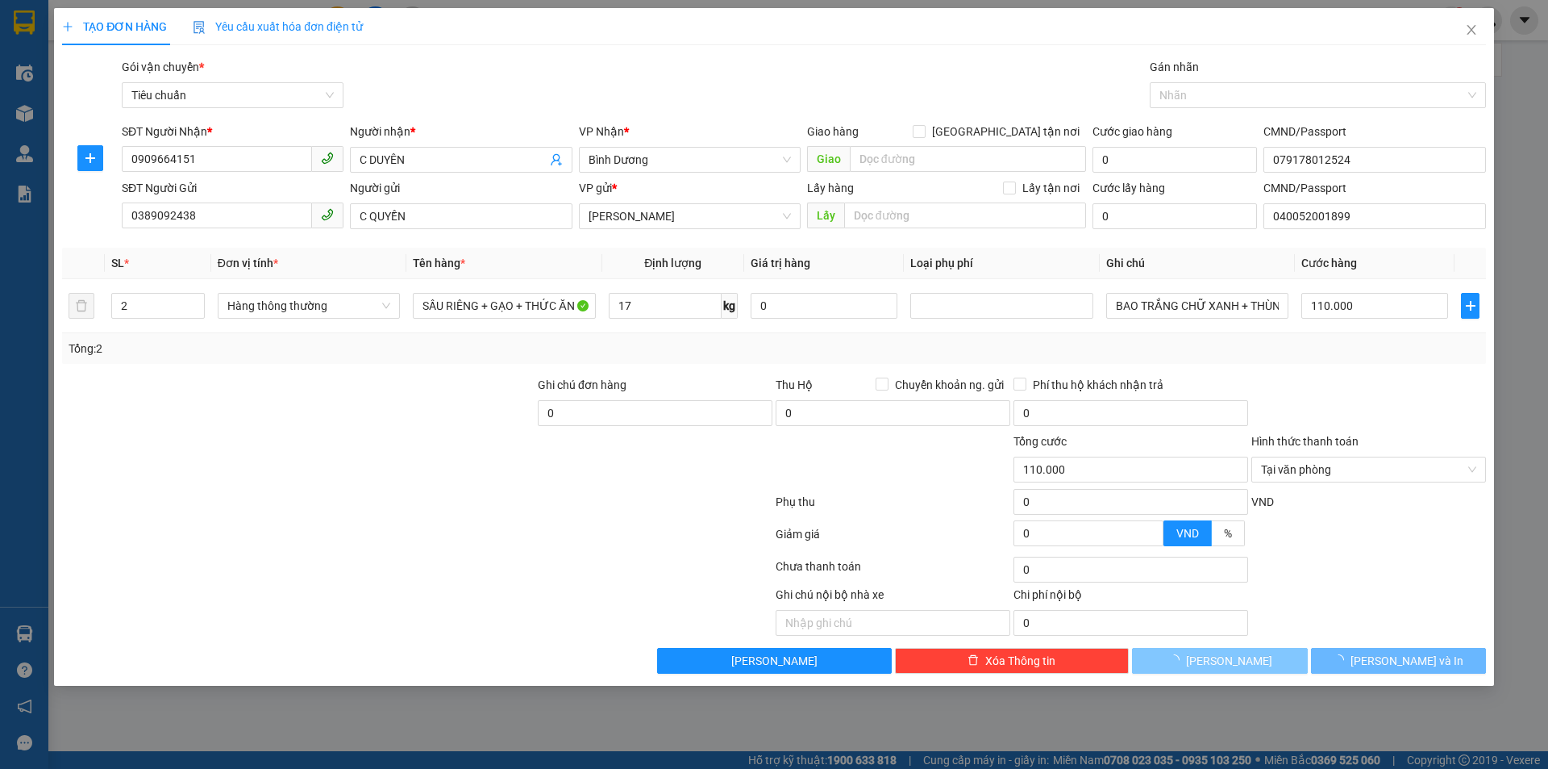
type input "0"
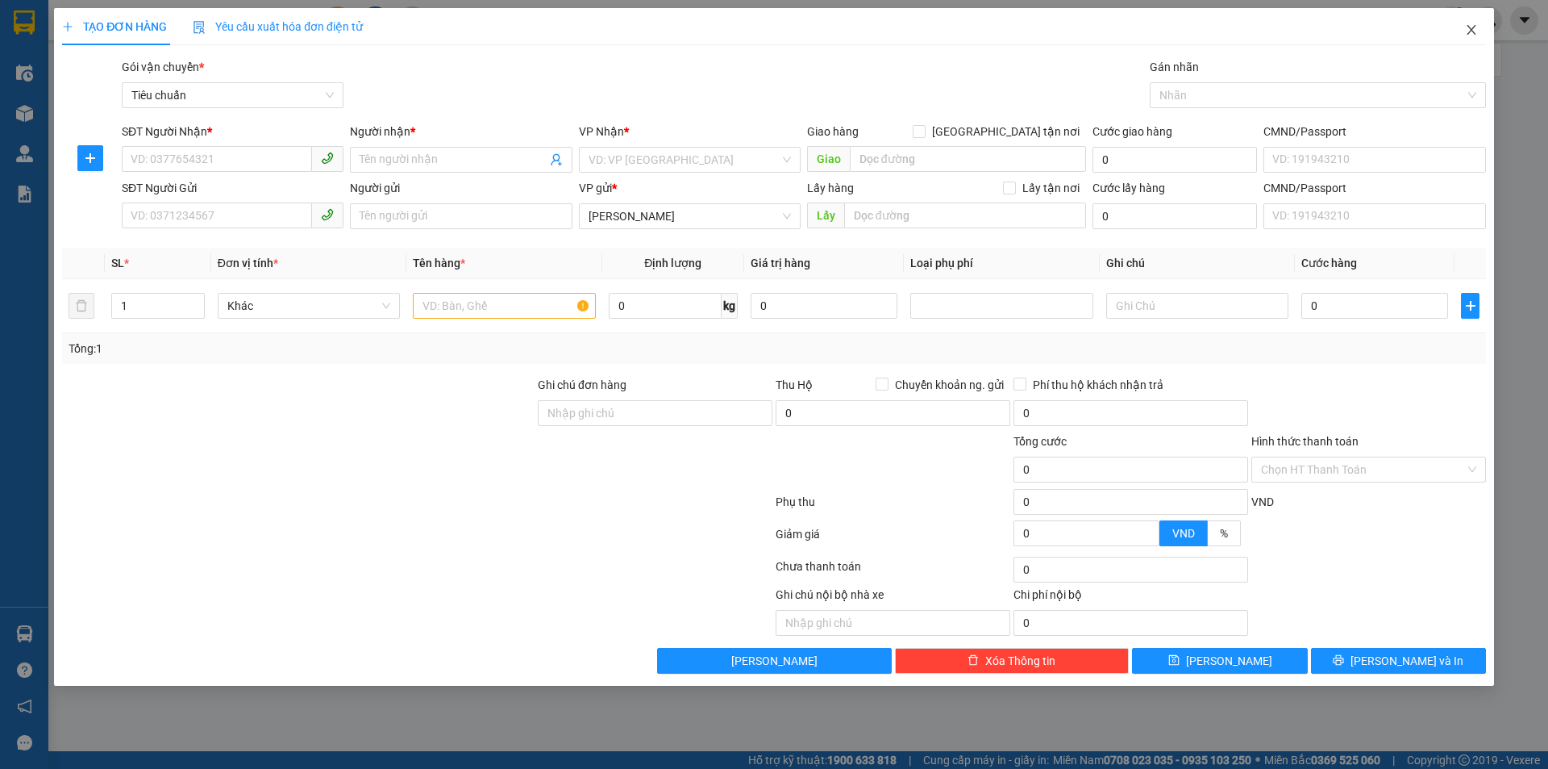
click at [1482, 27] on span "Close" at bounding box center [1471, 30] width 45 height 45
